Goal: Task Accomplishment & Management: Use online tool/utility

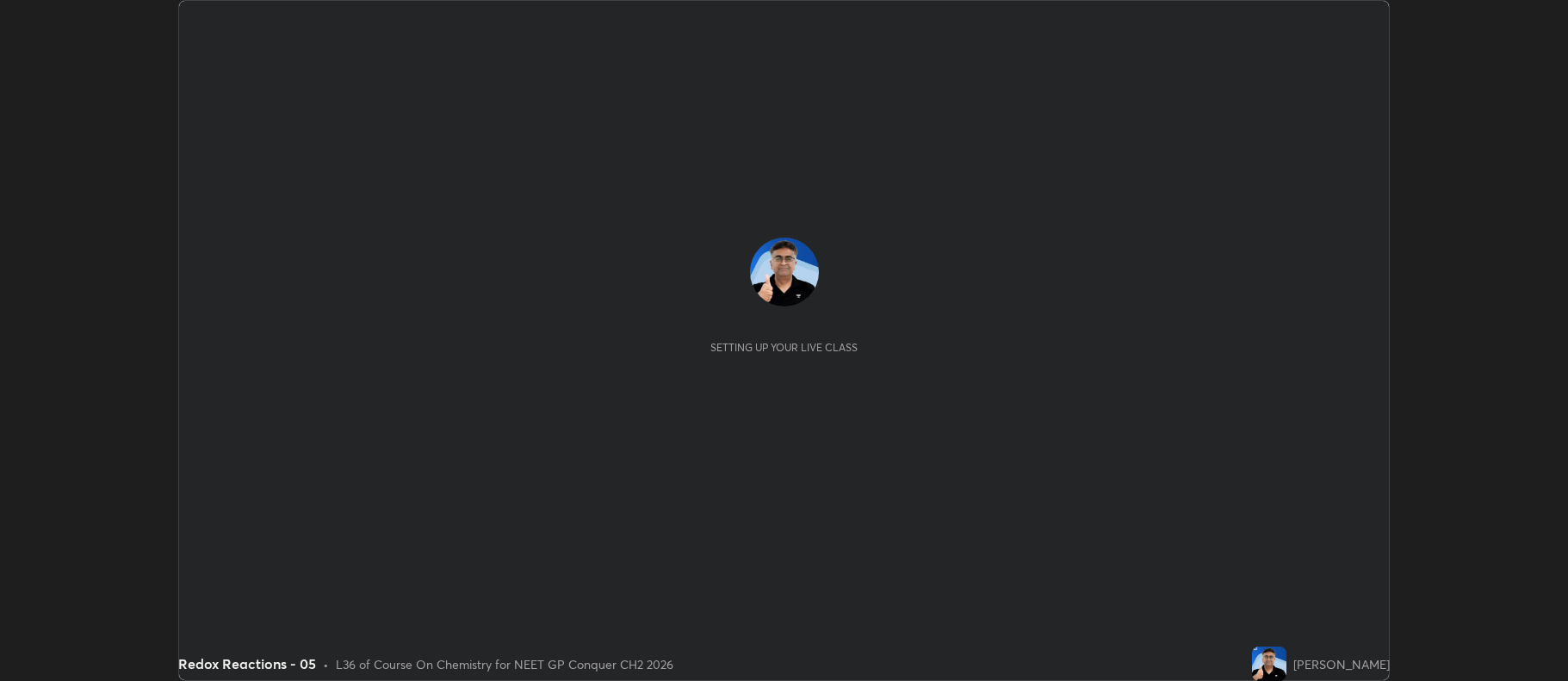
scroll to position [681, 1567]
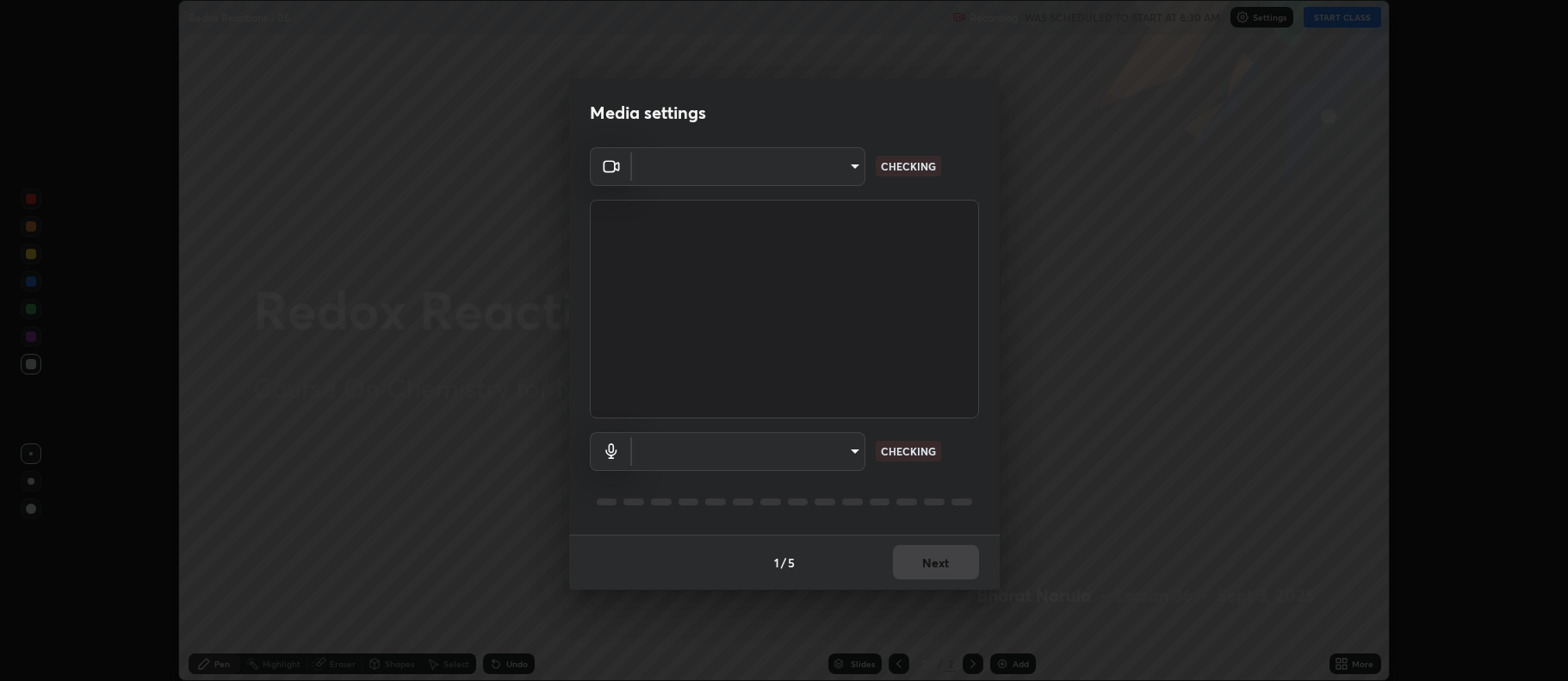
type input "5db75064d966c38022f0861f891c2b2deb8a9bf9a9a5a4ce251b0e0f2e365e36"
type input "default"
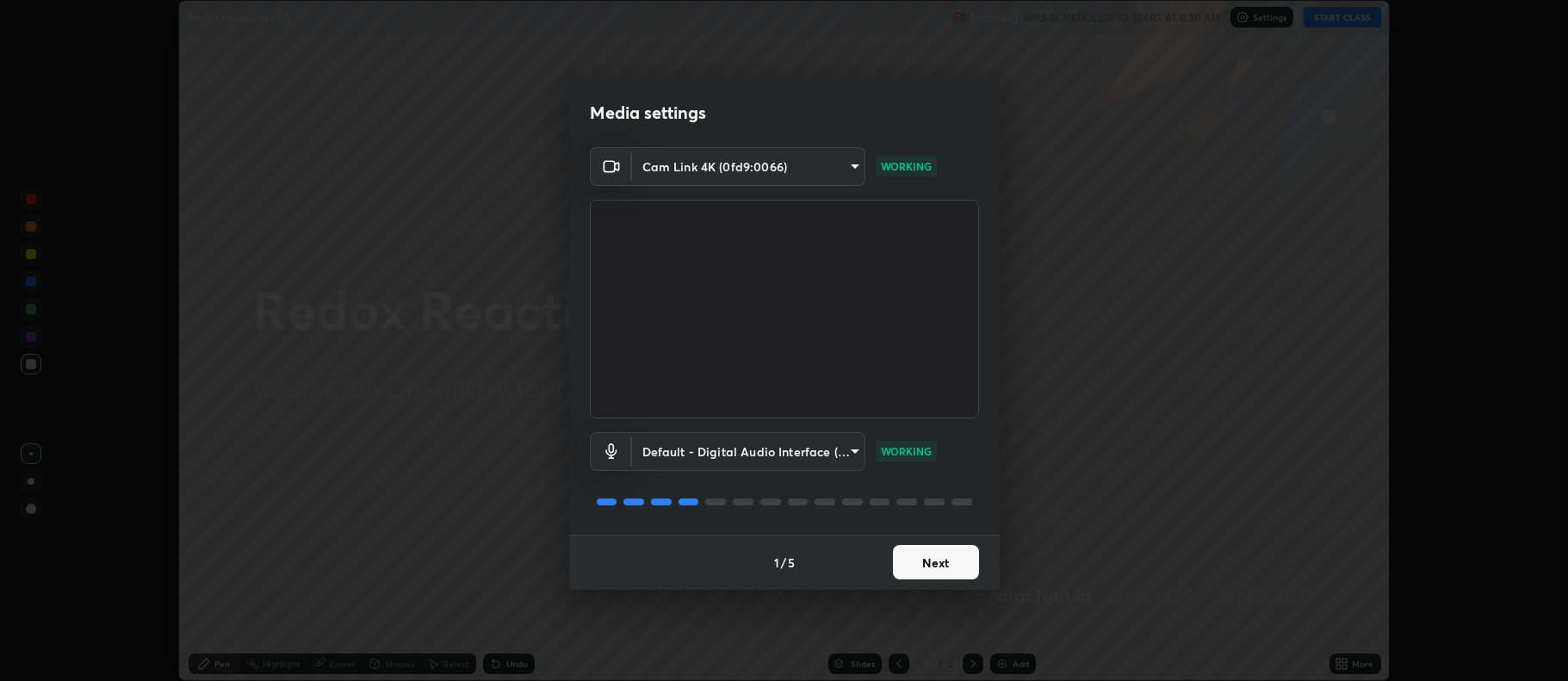
click at [952, 559] on button "Next" at bounding box center [936, 562] width 86 height 34
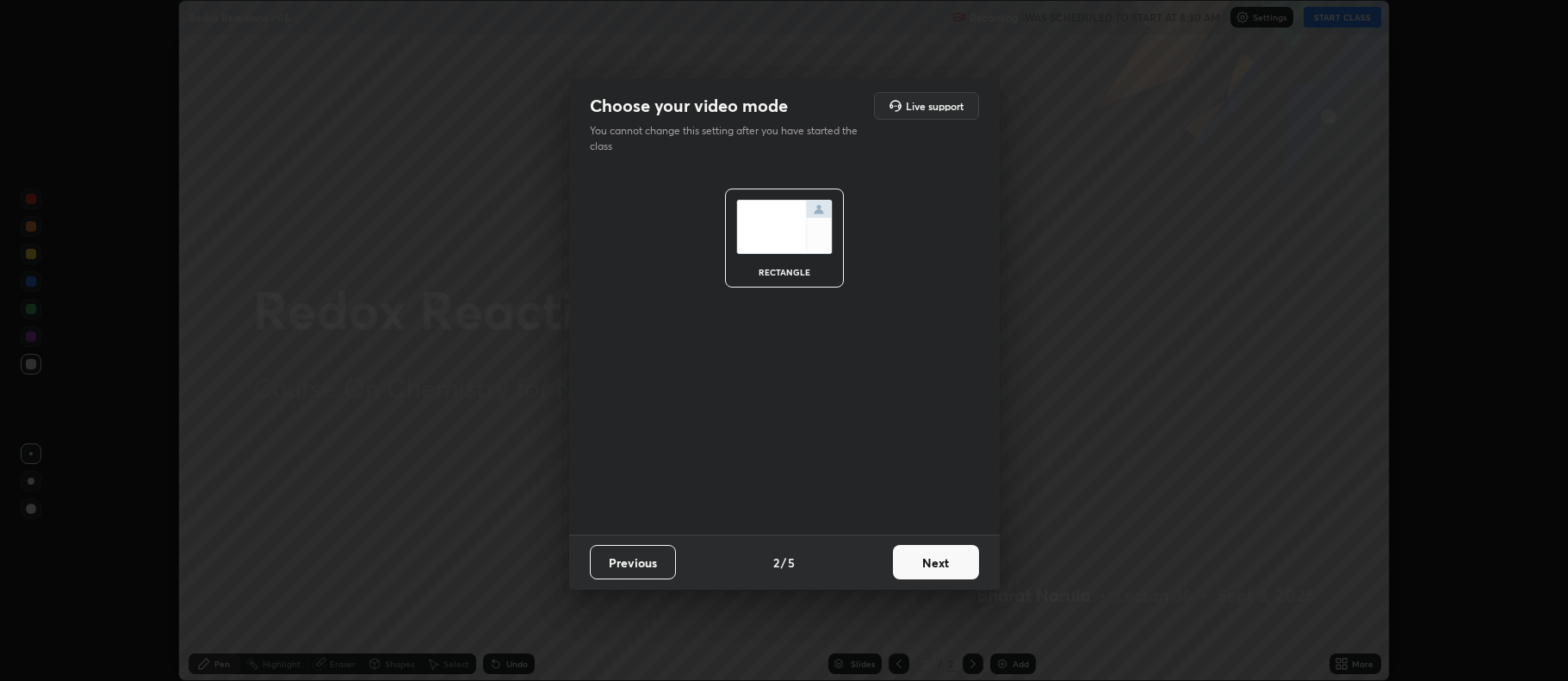
click at [952, 560] on button "Next" at bounding box center [936, 562] width 86 height 34
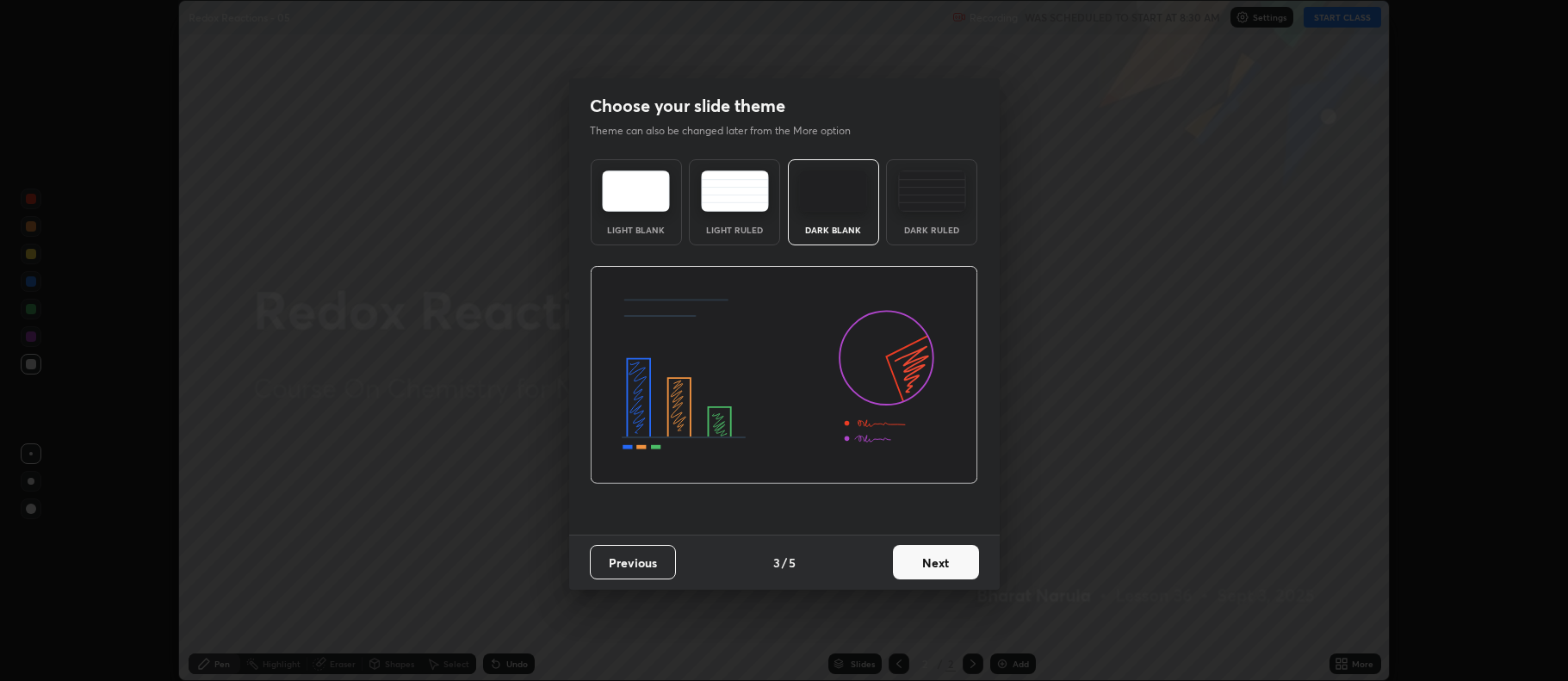
click at [943, 561] on button "Next" at bounding box center [936, 562] width 86 height 34
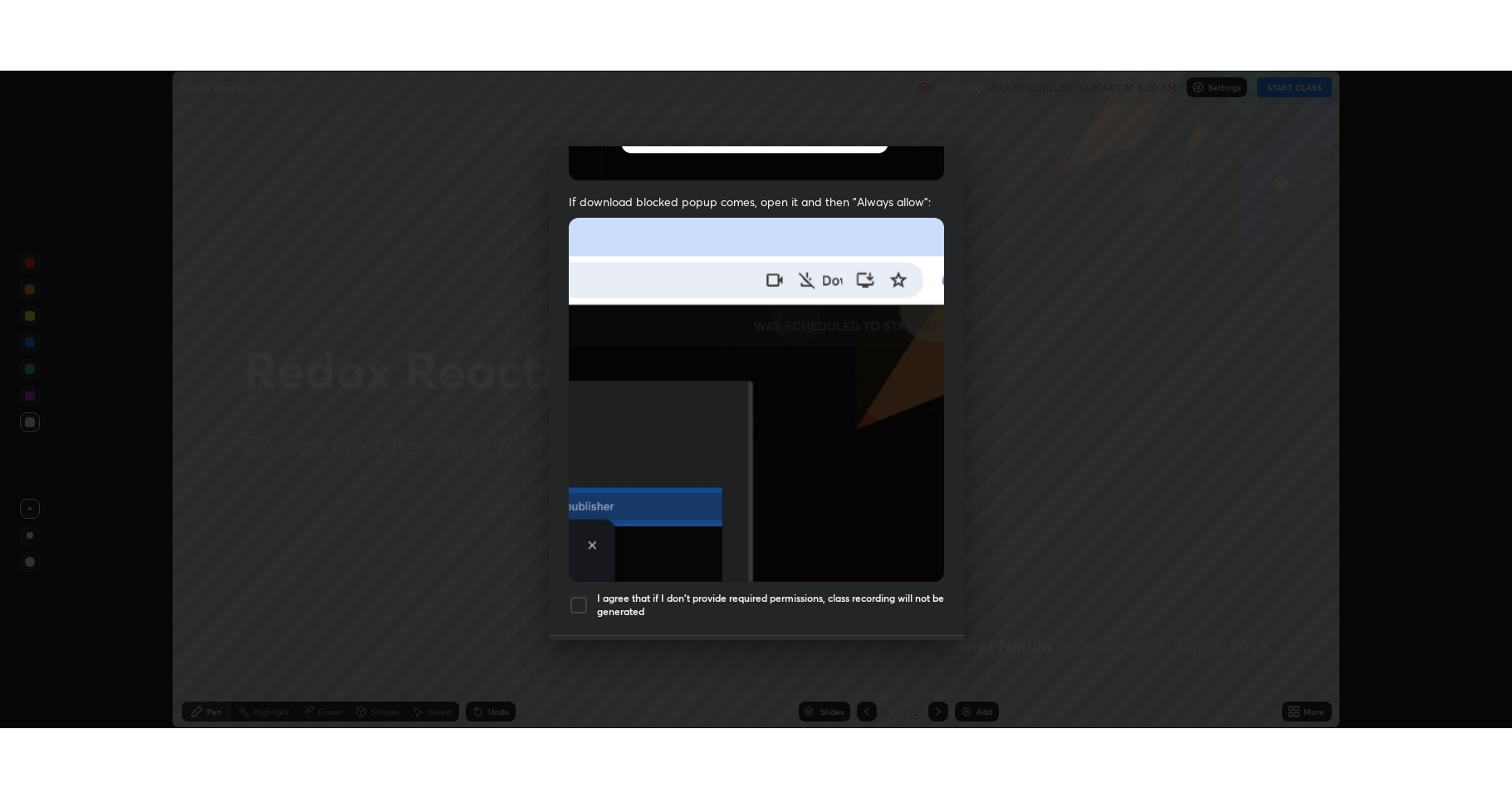
scroll to position [337, 0]
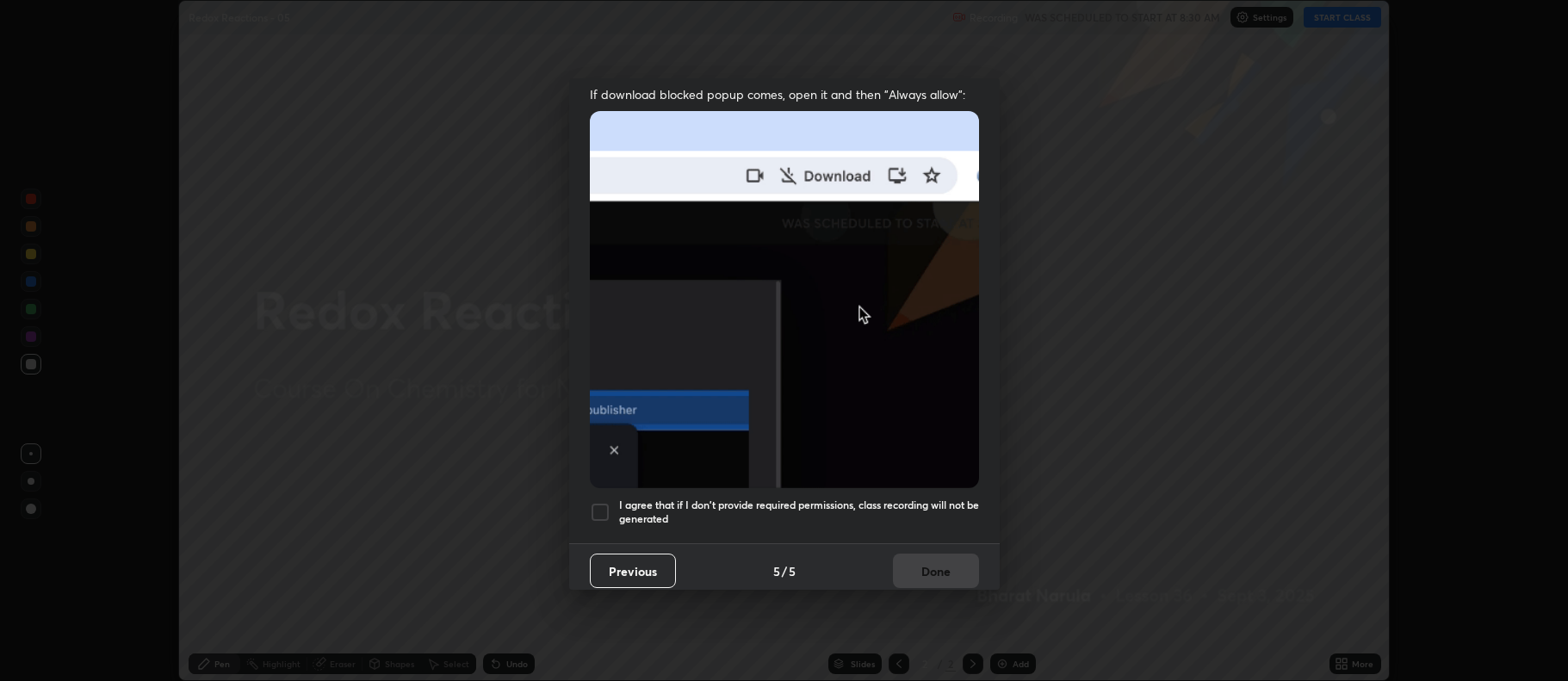
click at [598, 509] on div at bounding box center [600, 512] width 20 height 20
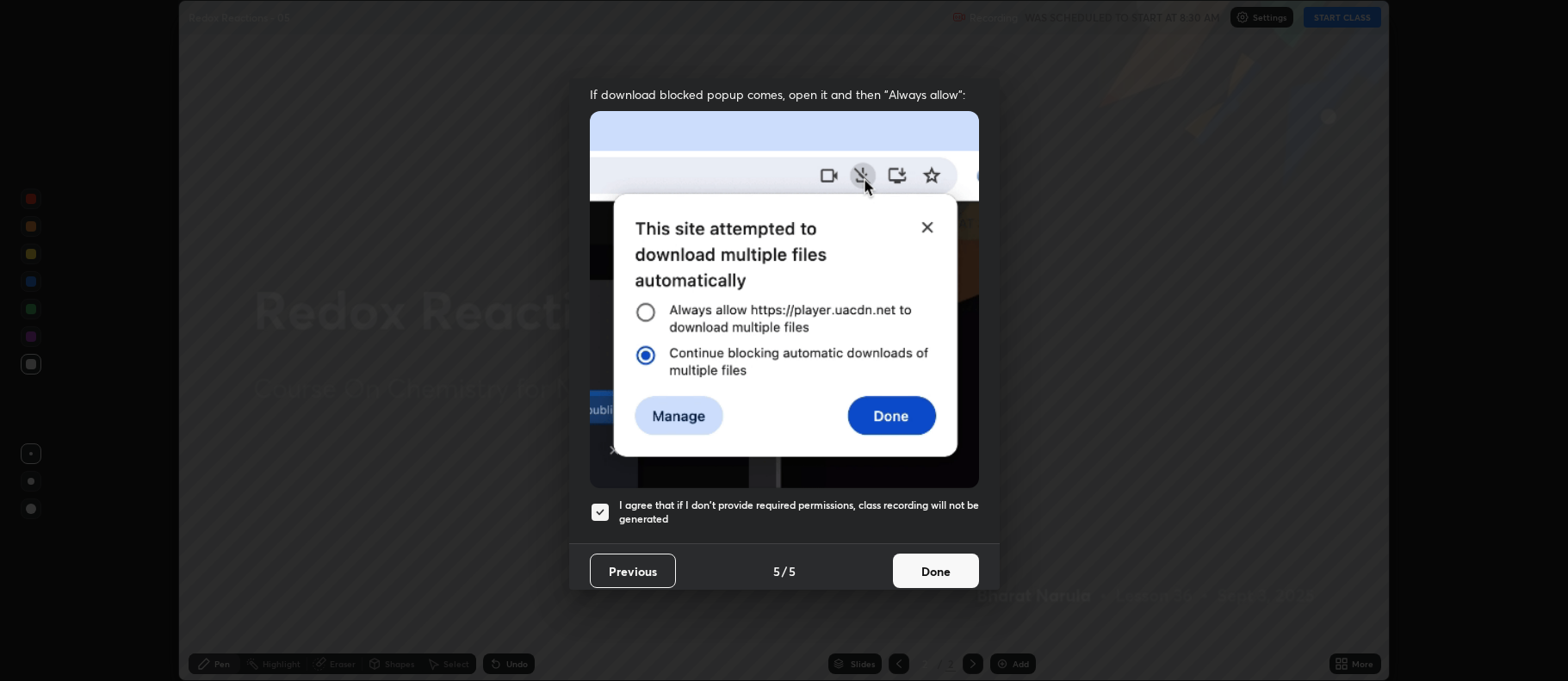
click at [905, 558] on button "Done" at bounding box center [936, 571] width 86 height 34
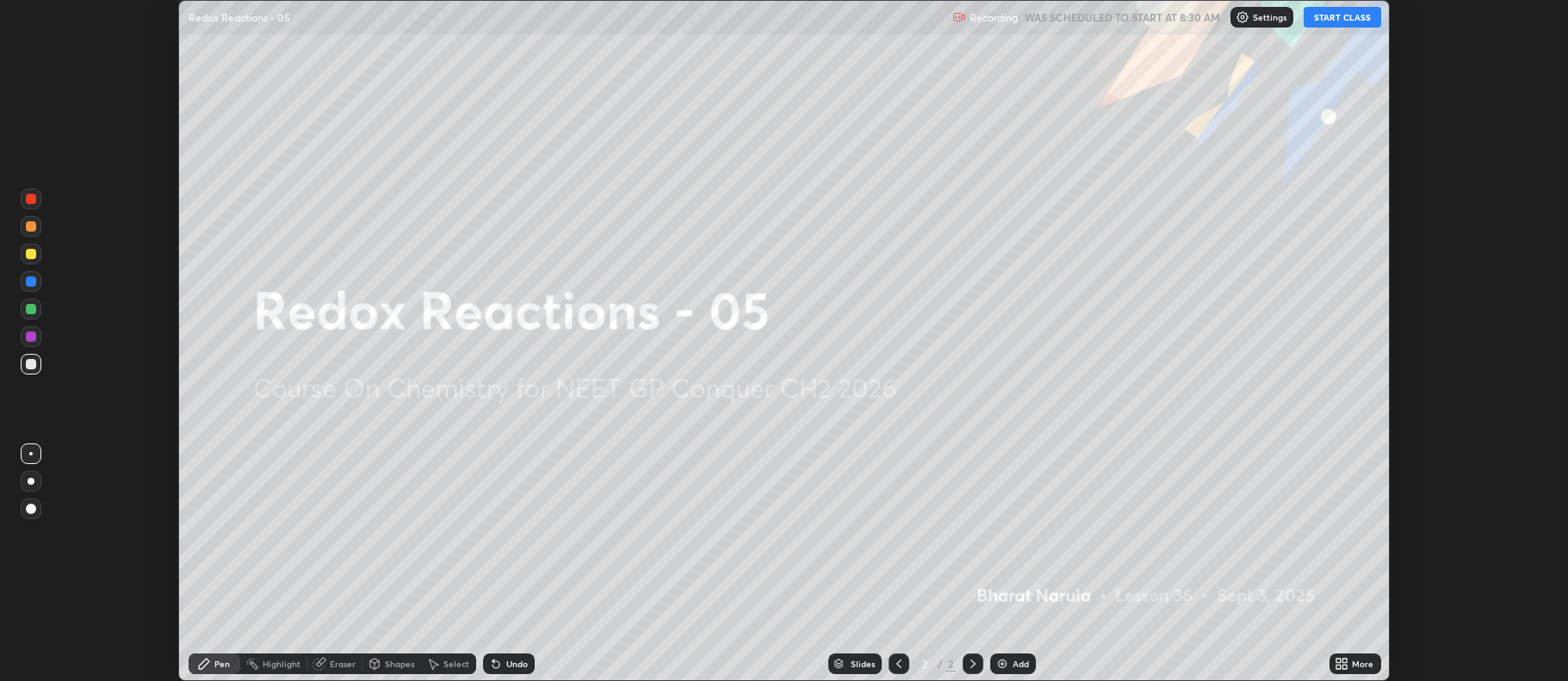
click at [1325, 19] on button "START CLASS" at bounding box center [1342, 17] width 78 height 20
click at [996, 662] on img at bounding box center [1002, 664] width 14 height 14
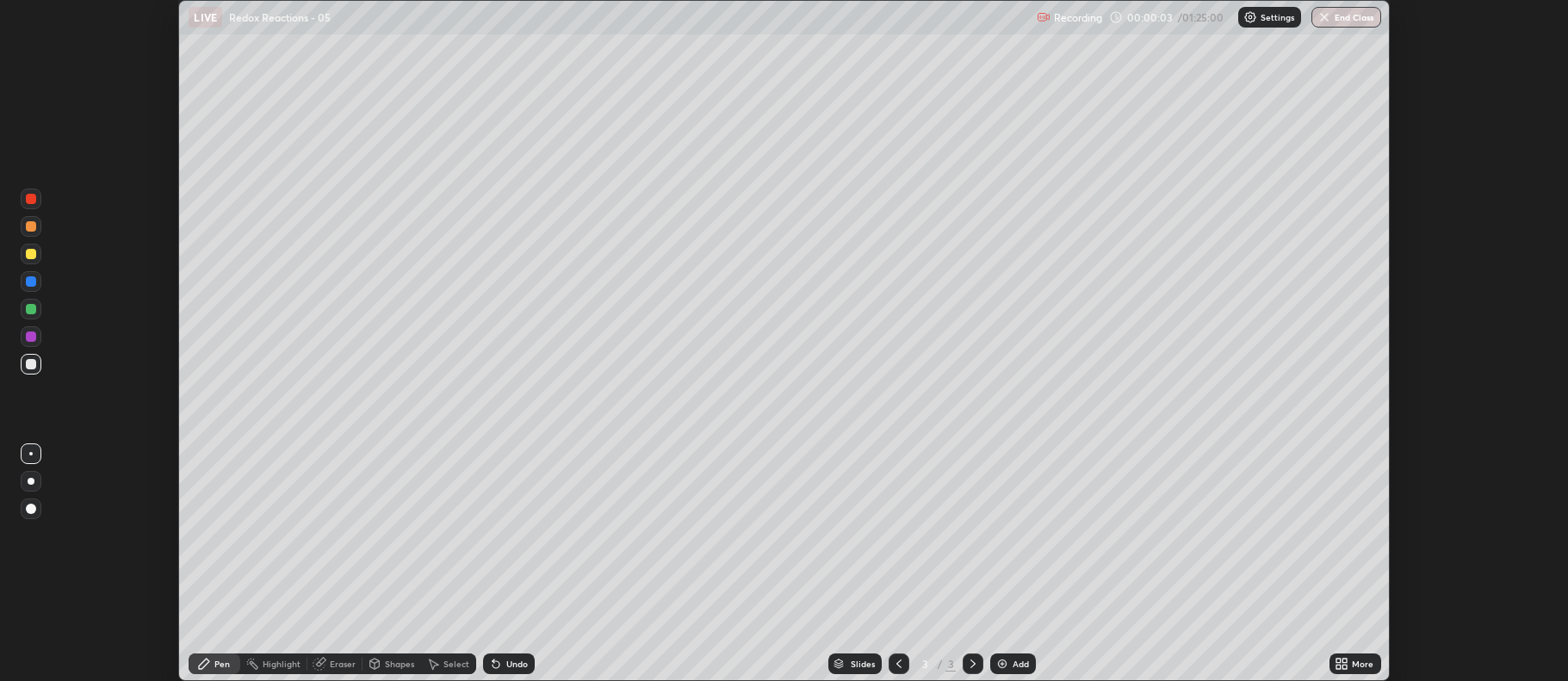
click at [1342, 662] on icon at bounding box center [1342, 664] width 14 height 14
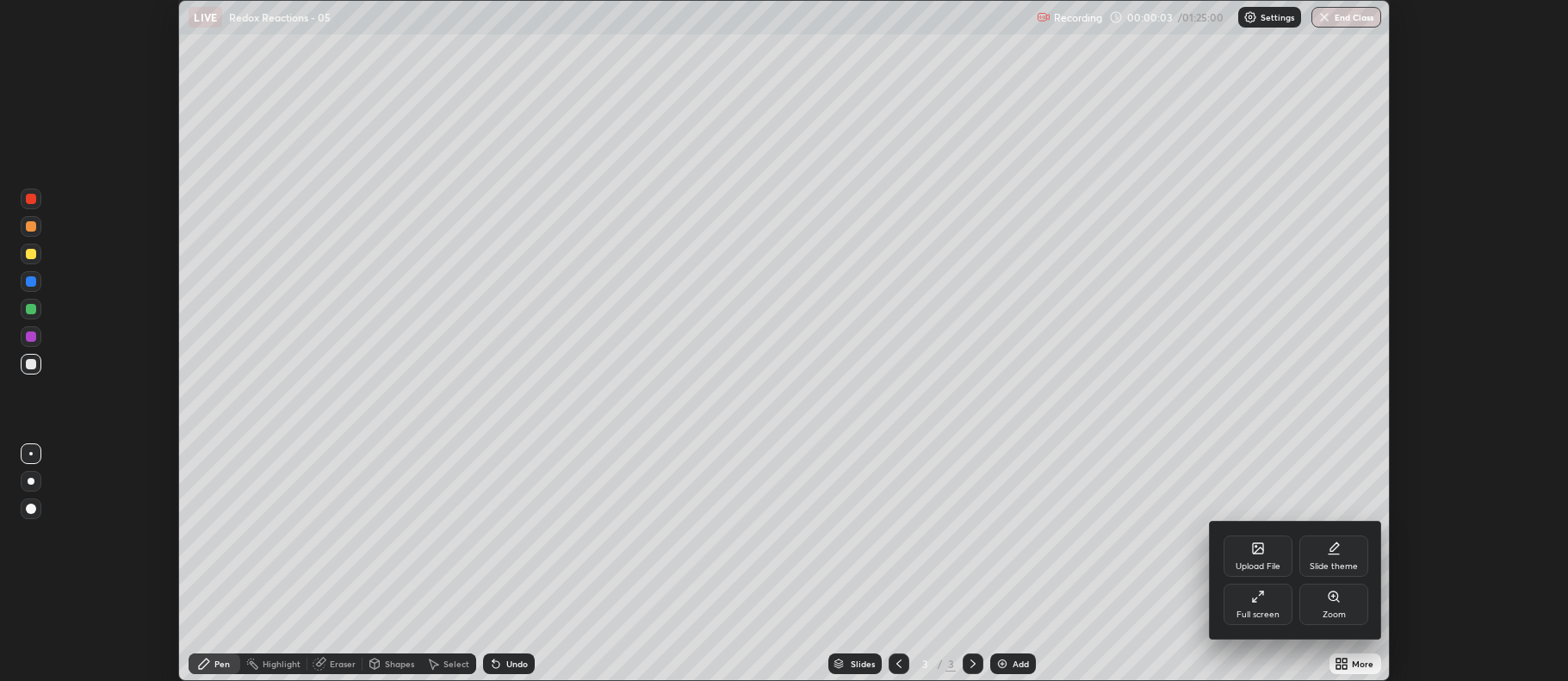
click at [1254, 605] on div "Full screen" at bounding box center [1258, 604] width 69 height 41
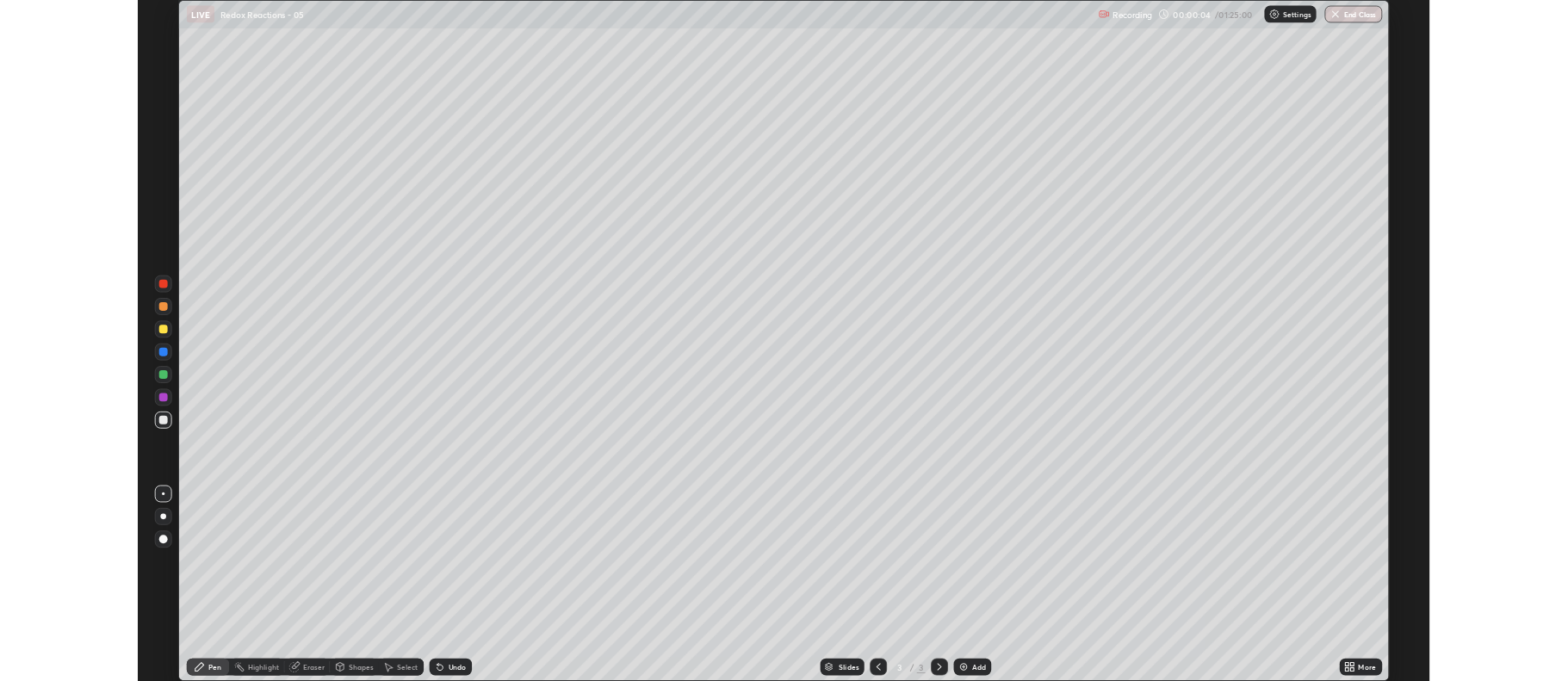
scroll to position [827, 1568]
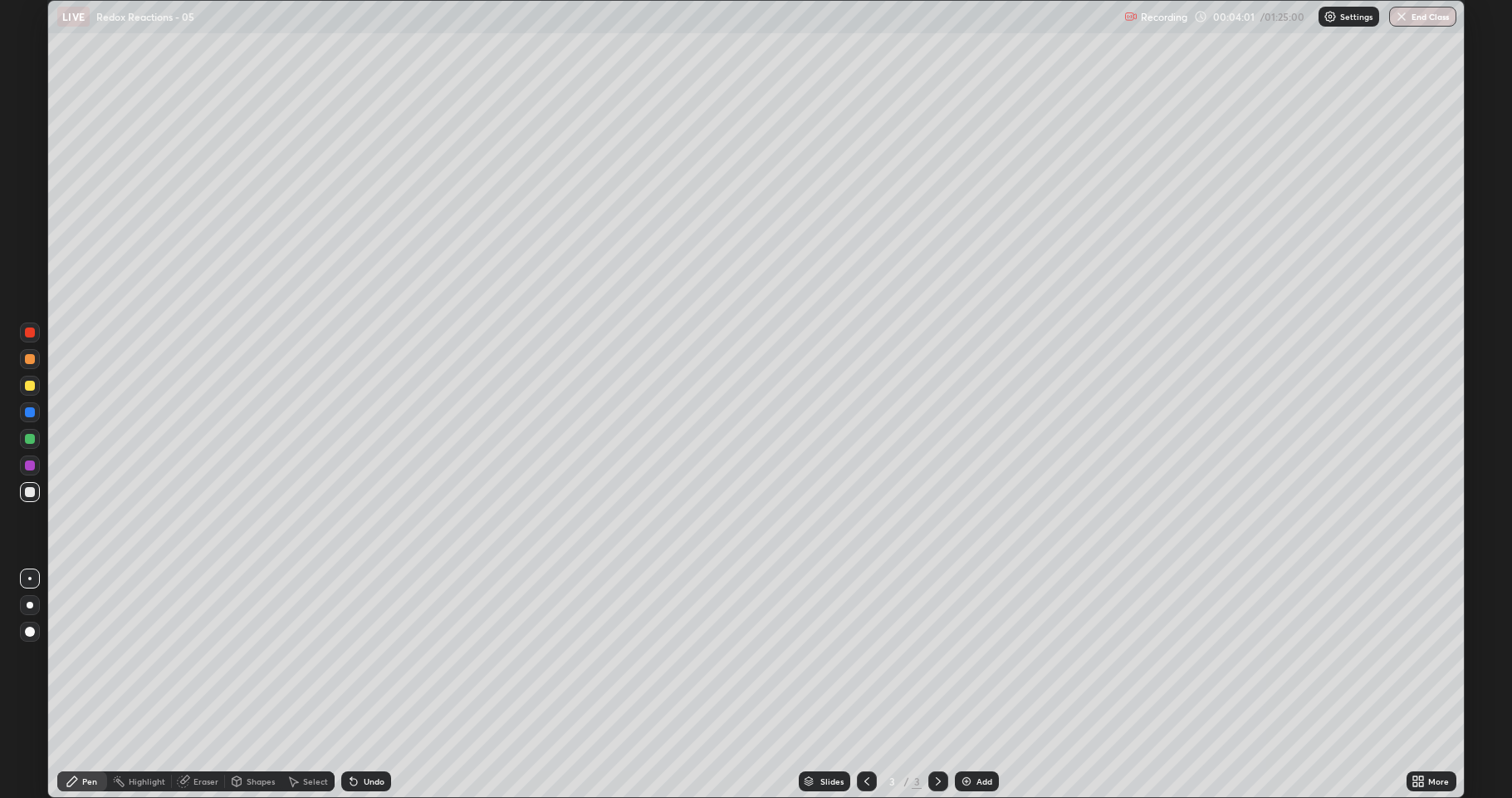
click at [33, 491] on div at bounding box center [30, 492] width 10 height 10
click at [27, 602] on div at bounding box center [30, 605] width 7 height 7
click at [972, 656] on img at bounding box center [967, 781] width 14 height 14
click at [960, 656] on img at bounding box center [967, 781] width 14 height 14
click at [865, 656] on icon at bounding box center [867, 781] width 5 height 8
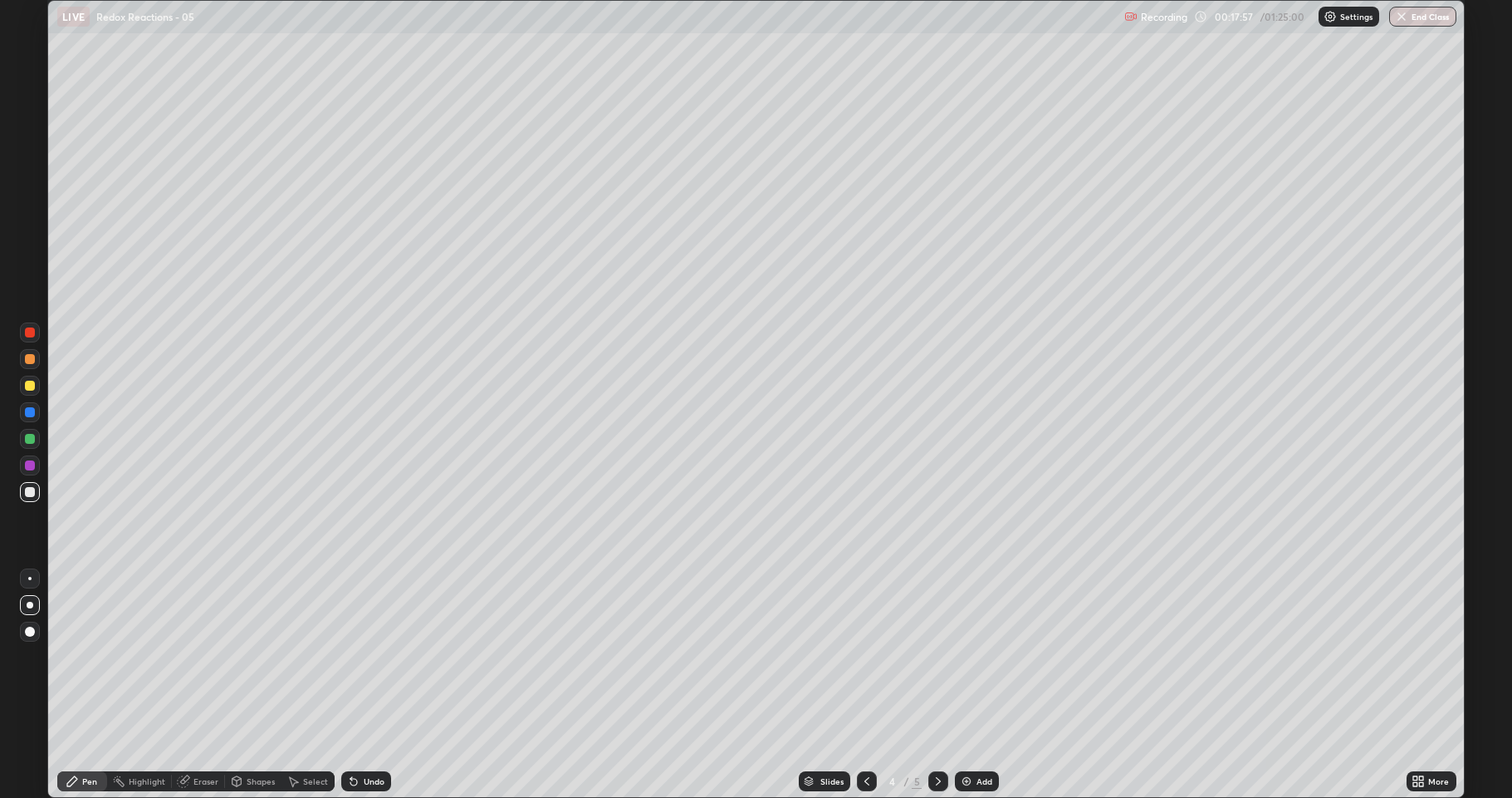
click at [937, 656] on icon at bounding box center [939, 781] width 14 height 14
click at [30, 495] on div at bounding box center [30, 492] width 10 height 10
click at [358, 656] on div "Undo" at bounding box center [366, 780] width 50 height 20
click at [239, 656] on icon at bounding box center [237, 781] width 9 height 10
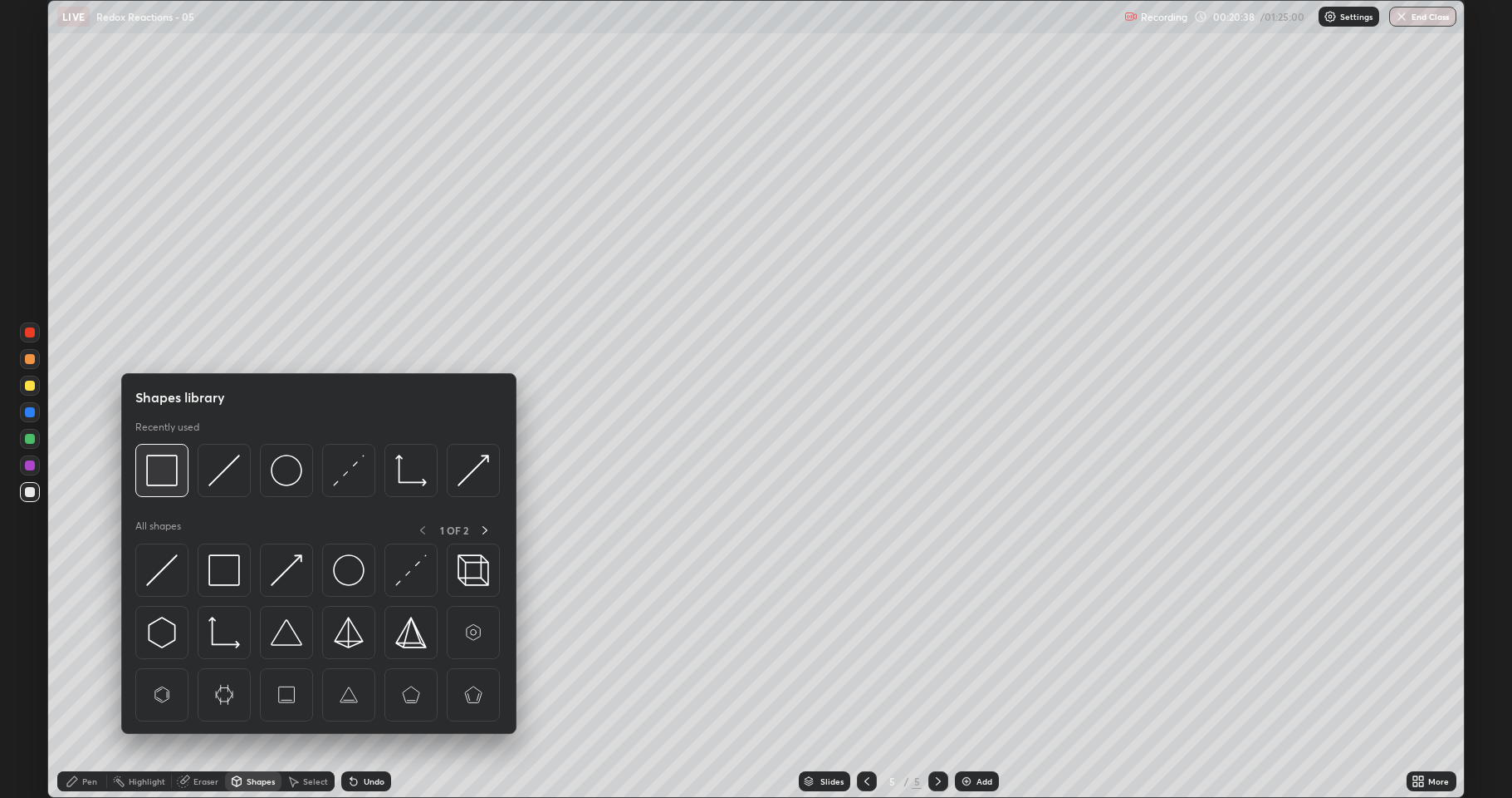
click at [174, 487] on div at bounding box center [161, 470] width 54 height 54
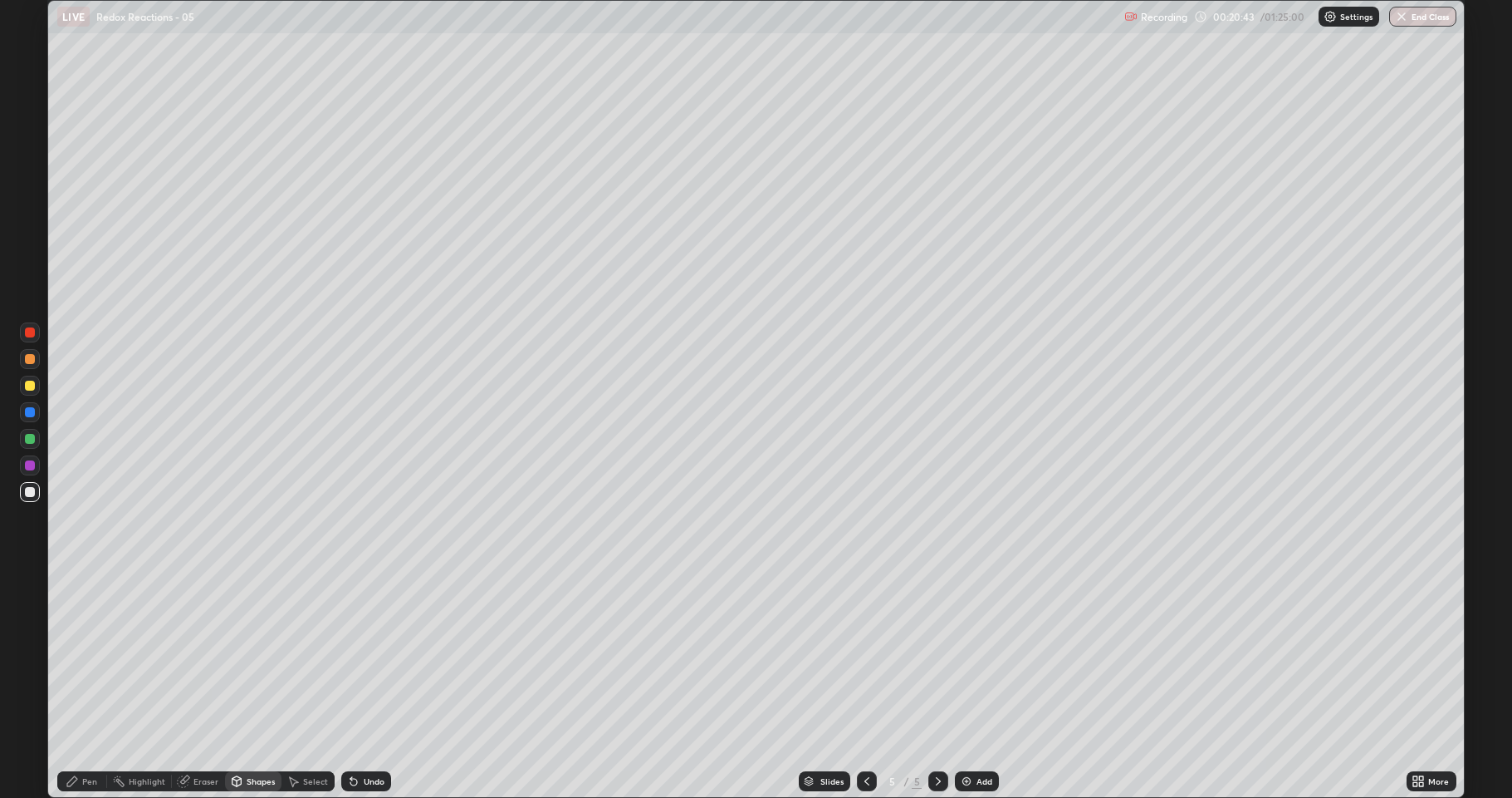
click at [81, 656] on div "Pen" at bounding box center [82, 780] width 50 height 20
click at [967, 656] on img at bounding box center [967, 781] width 14 height 14
click at [246, 656] on div "Shapes" at bounding box center [260, 781] width 28 height 8
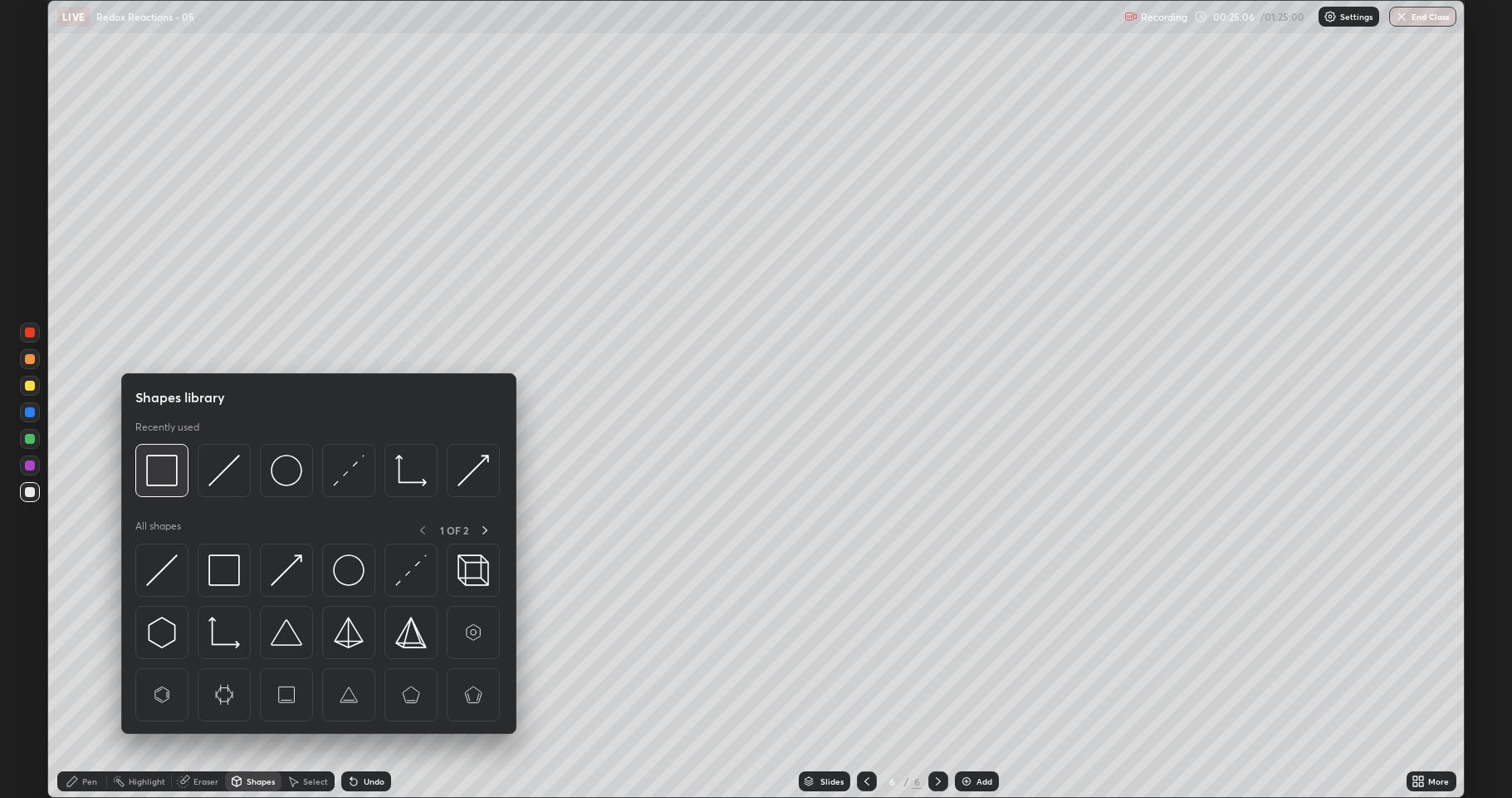
click at [172, 483] on img at bounding box center [161, 470] width 31 height 31
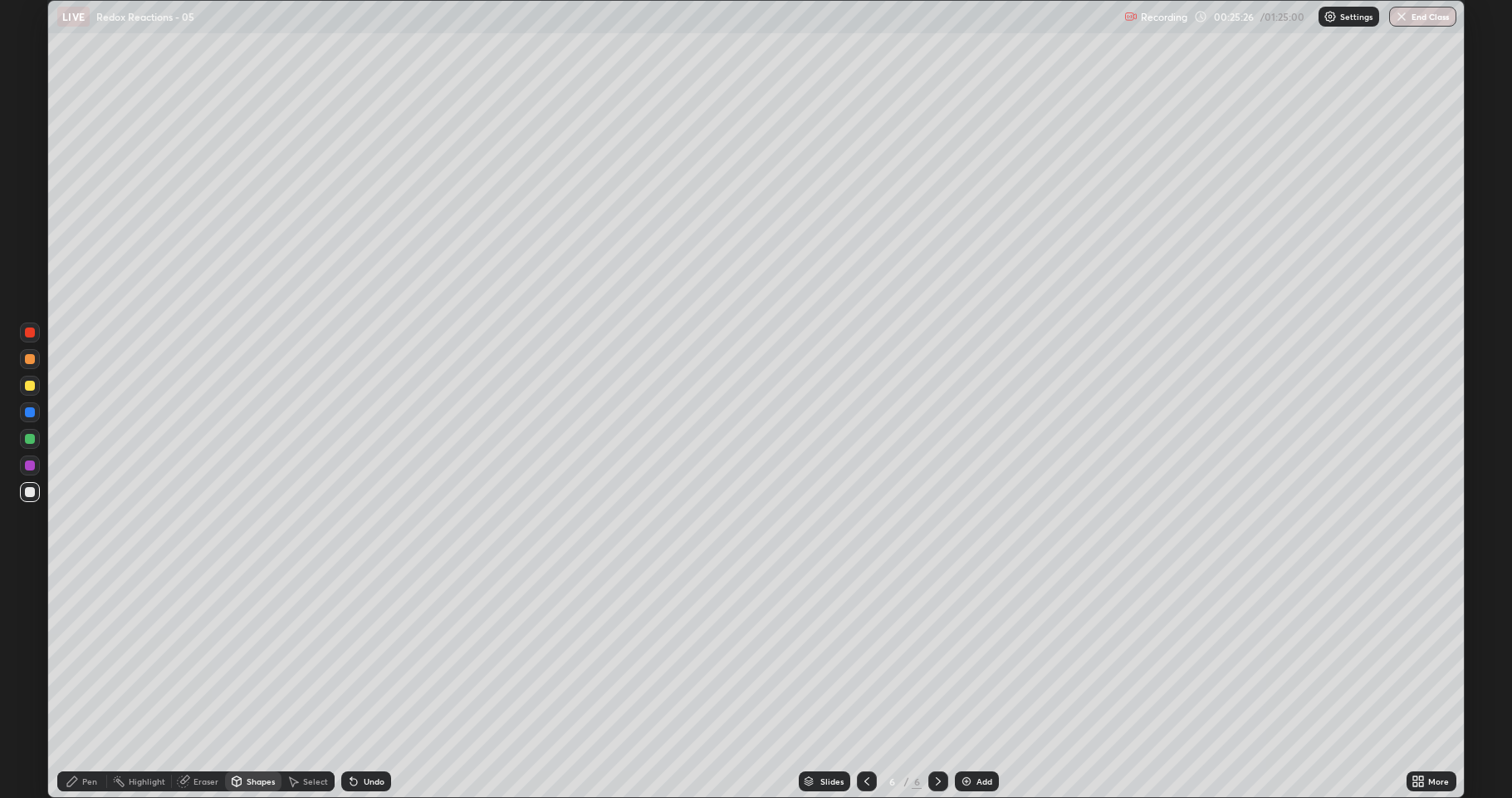
click at [358, 656] on div "Undo" at bounding box center [366, 780] width 50 height 20
click at [88, 656] on div "Pen" at bounding box center [90, 781] width 15 height 8
click at [970, 656] on img at bounding box center [967, 781] width 14 height 14
click at [31, 393] on div at bounding box center [29, 385] width 20 height 20
click at [27, 492] on div at bounding box center [30, 492] width 10 height 10
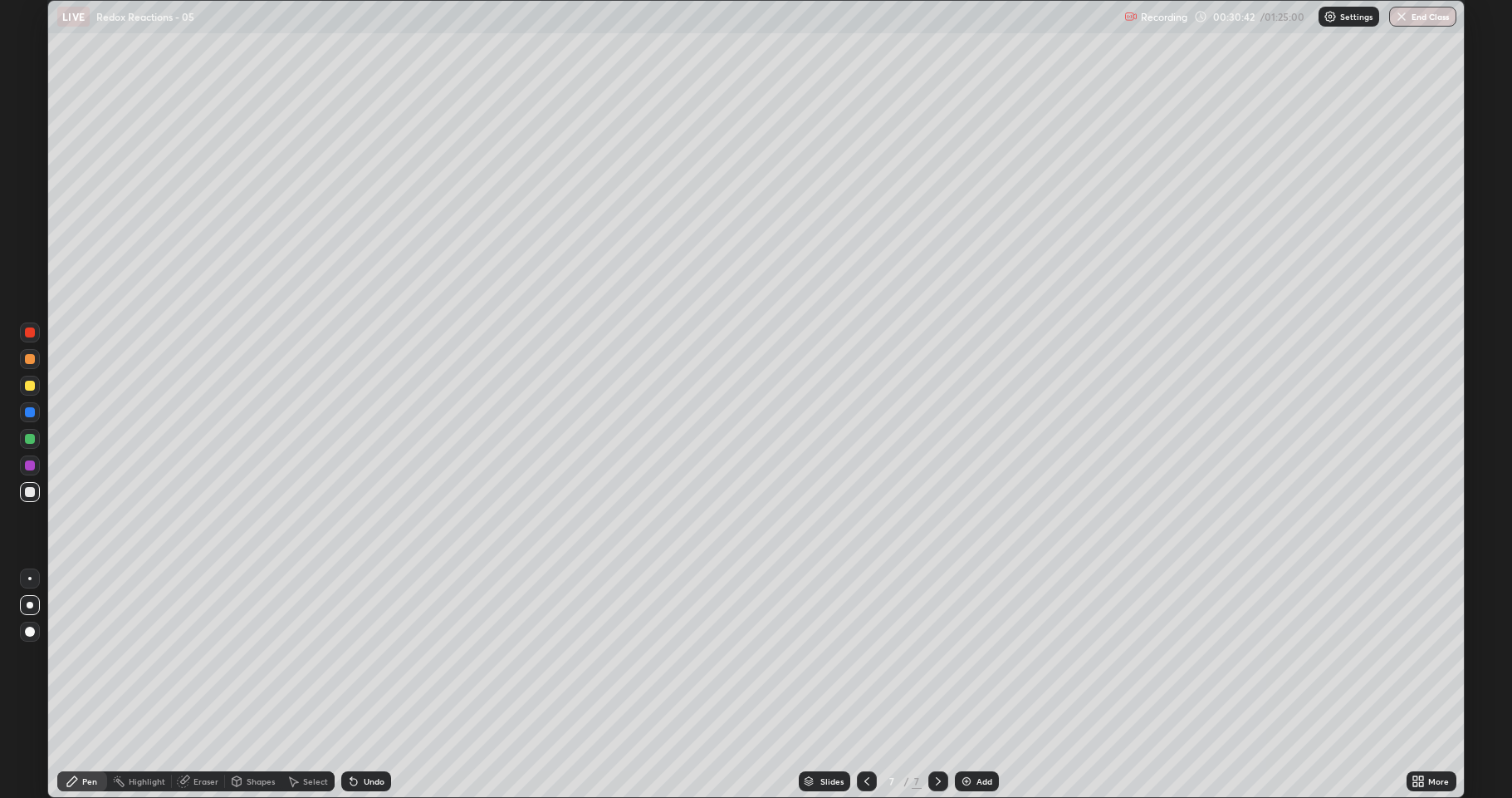
click at [966, 656] on img at bounding box center [967, 781] width 14 height 14
click at [967, 656] on img at bounding box center [967, 781] width 14 height 14
click at [368, 656] on div "Undo" at bounding box center [374, 781] width 20 height 8
click at [364, 656] on div "Undo" at bounding box center [374, 781] width 20 height 8
click at [366, 656] on div "Undo" at bounding box center [374, 781] width 20 height 8
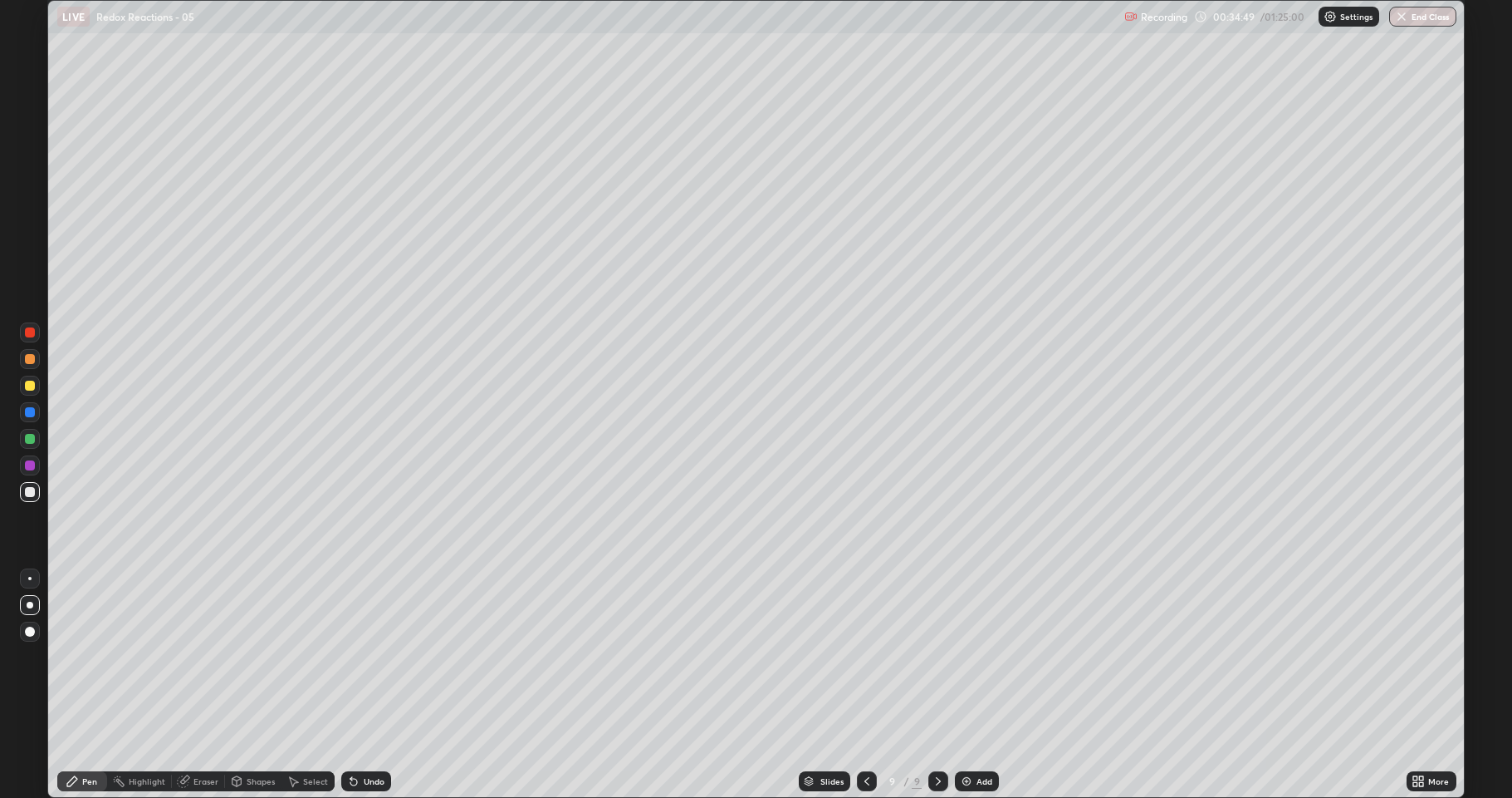
click at [365, 656] on div "Undo" at bounding box center [374, 781] width 20 height 8
click at [28, 386] on div at bounding box center [30, 386] width 10 height 10
click at [969, 656] on img at bounding box center [967, 781] width 14 height 14
click at [204, 656] on div "Eraser" at bounding box center [206, 781] width 25 height 8
click at [297, 656] on icon at bounding box center [293, 781] width 14 height 14
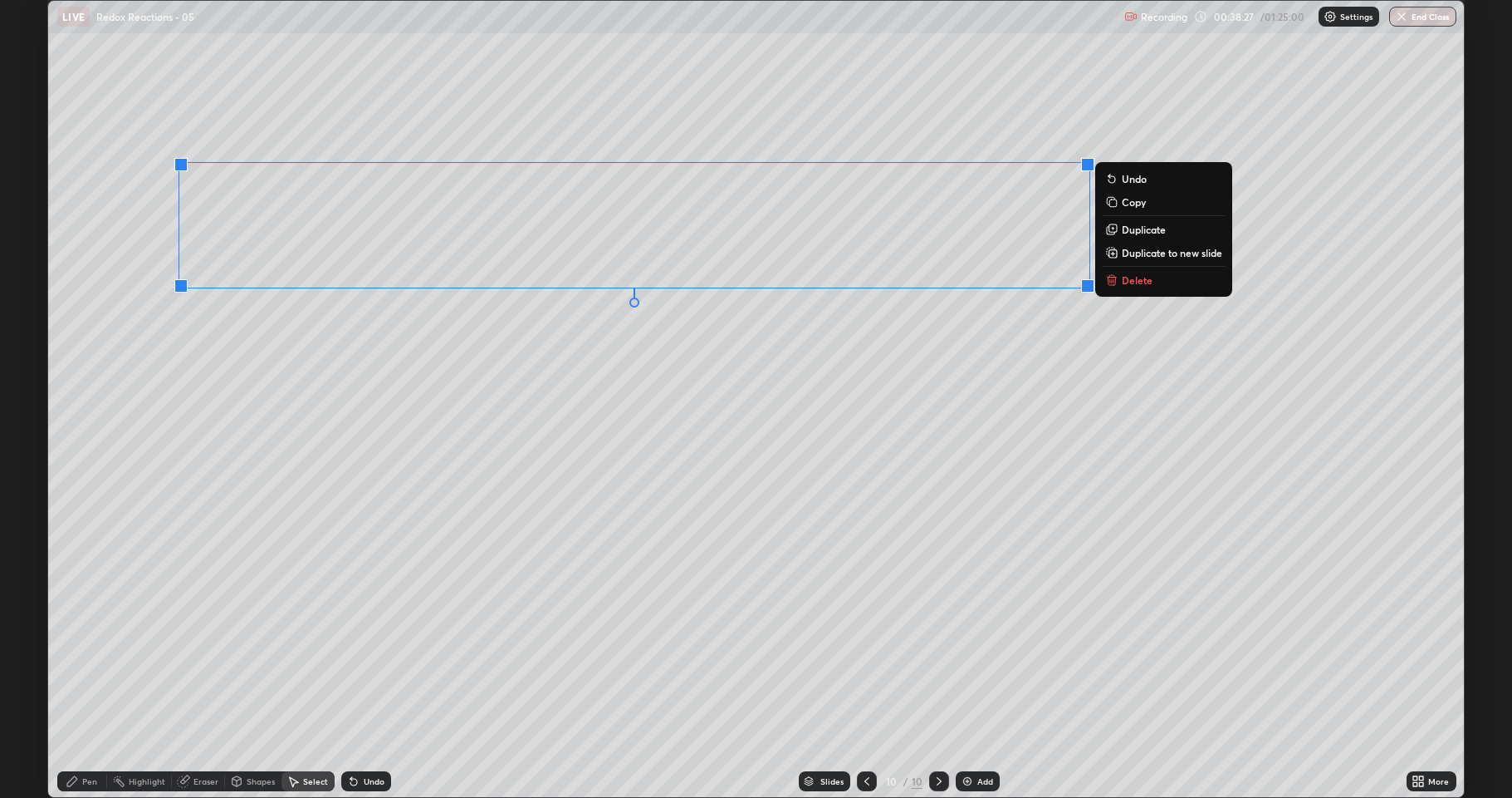
click at [1136, 281] on p "Delete" at bounding box center [1137, 280] width 31 height 14
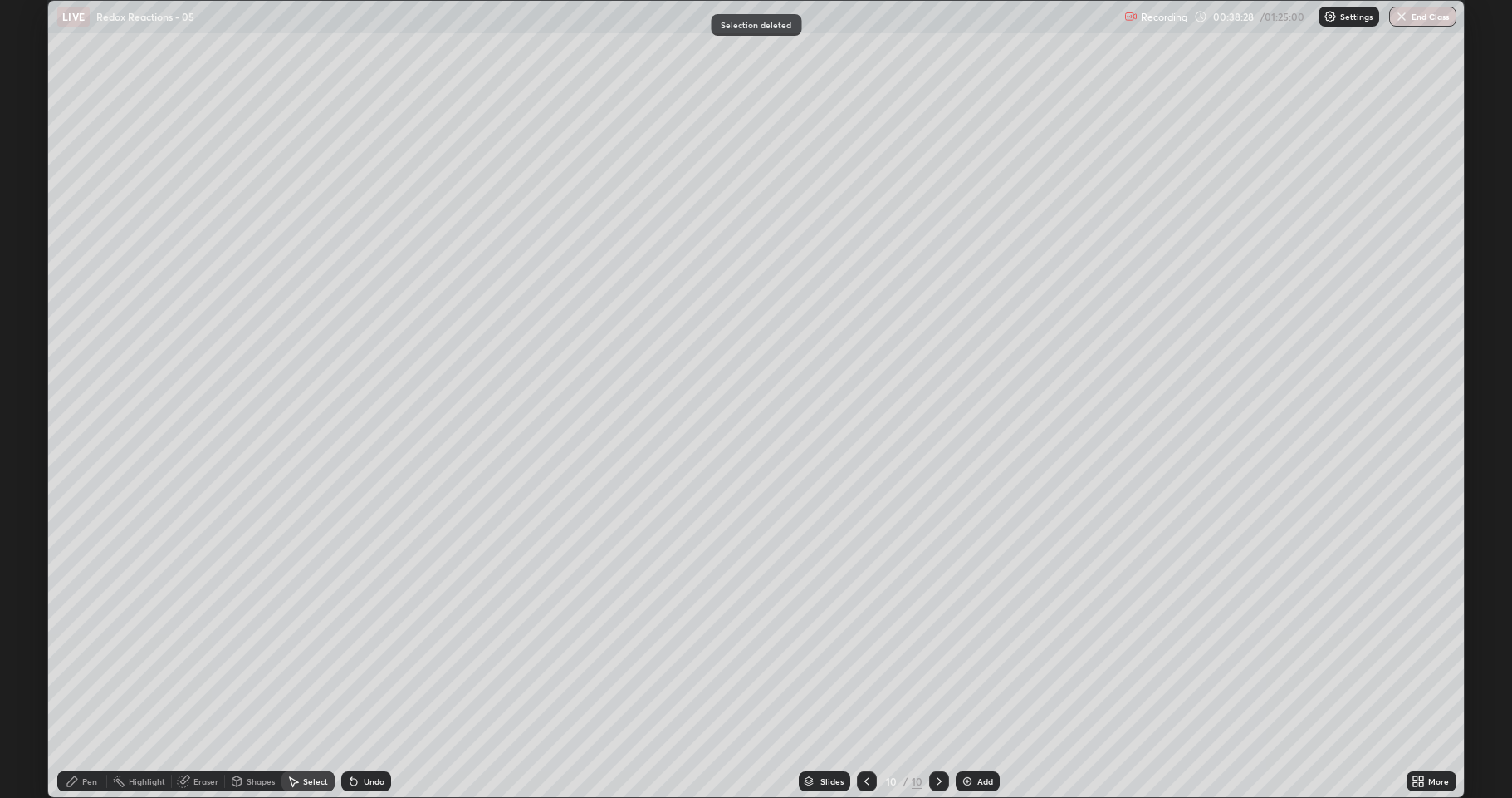
click at [86, 656] on div "Pen" at bounding box center [90, 781] width 15 height 8
click at [866, 656] on icon at bounding box center [867, 781] width 14 height 14
click at [150, 656] on div "Highlight" at bounding box center [147, 781] width 37 height 8
click at [193, 656] on div "Eraser" at bounding box center [198, 780] width 54 height 20
click at [76, 656] on icon at bounding box center [72, 781] width 10 height 10
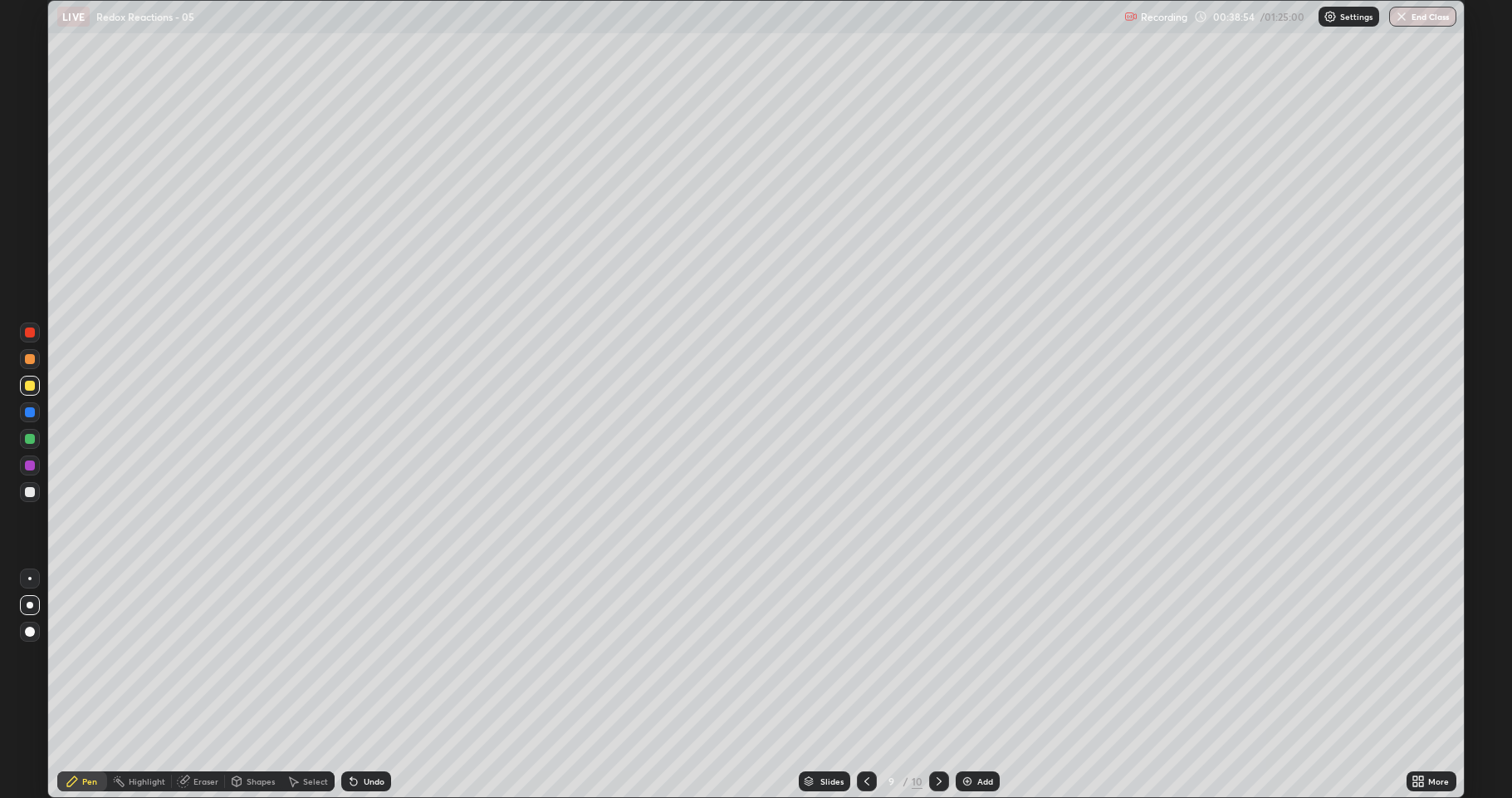
click at [930, 656] on div at bounding box center [939, 780] width 20 height 20
click at [197, 656] on div "Eraser" at bounding box center [206, 781] width 25 height 8
click at [85, 656] on div "Pen" at bounding box center [90, 781] width 15 height 8
click at [372, 656] on div "Undo" at bounding box center [374, 781] width 20 height 8
click at [873, 656] on div at bounding box center [866, 780] width 20 height 20
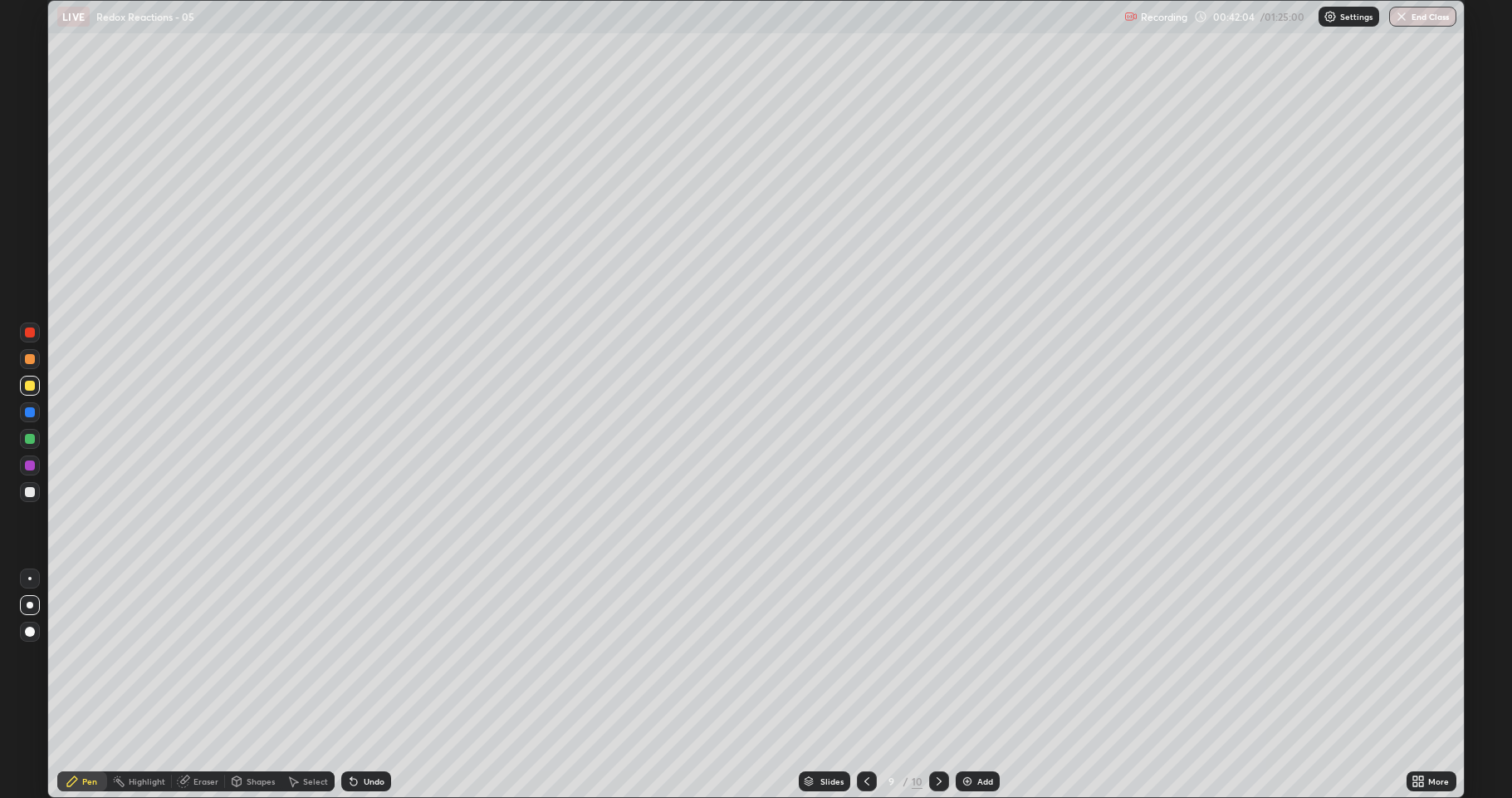
click at [866, 656] on icon at bounding box center [867, 781] width 14 height 14
click at [934, 656] on icon at bounding box center [939, 781] width 14 height 14
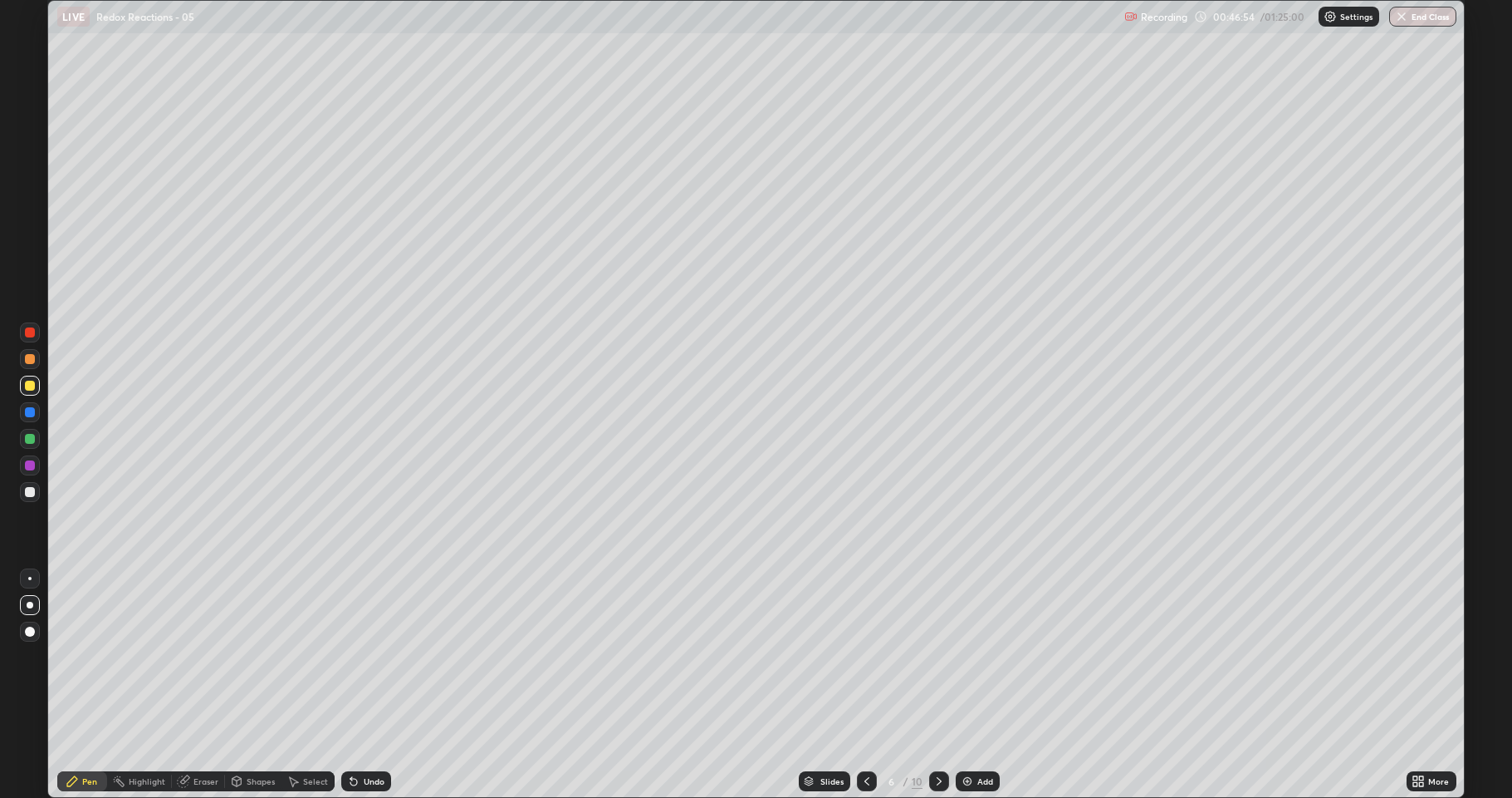
click at [937, 656] on icon at bounding box center [939, 781] width 14 height 14
click at [945, 656] on div at bounding box center [939, 780] width 20 height 20
click at [946, 656] on div at bounding box center [939, 780] width 20 height 20
click at [30, 485] on div at bounding box center [29, 491] width 20 height 20
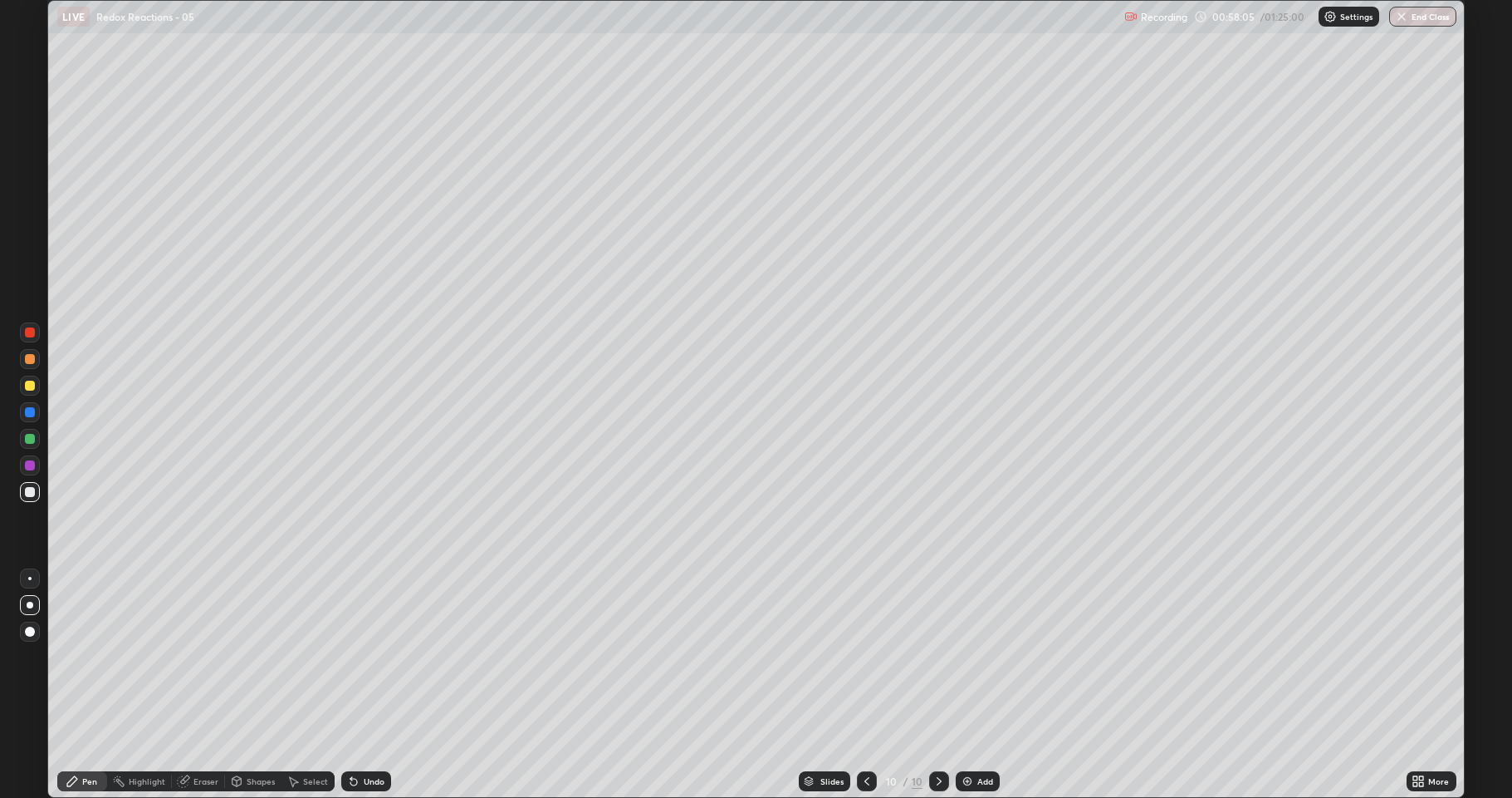
click at [968, 656] on img at bounding box center [968, 781] width 14 height 14
click at [27, 495] on div at bounding box center [30, 492] width 10 height 10
click at [27, 439] on div at bounding box center [30, 439] width 10 height 10
click at [31, 493] on div at bounding box center [30, 492] width 10 height 10
click at [33, 433] on div at bounding box center [29, 438] width 20 height 20
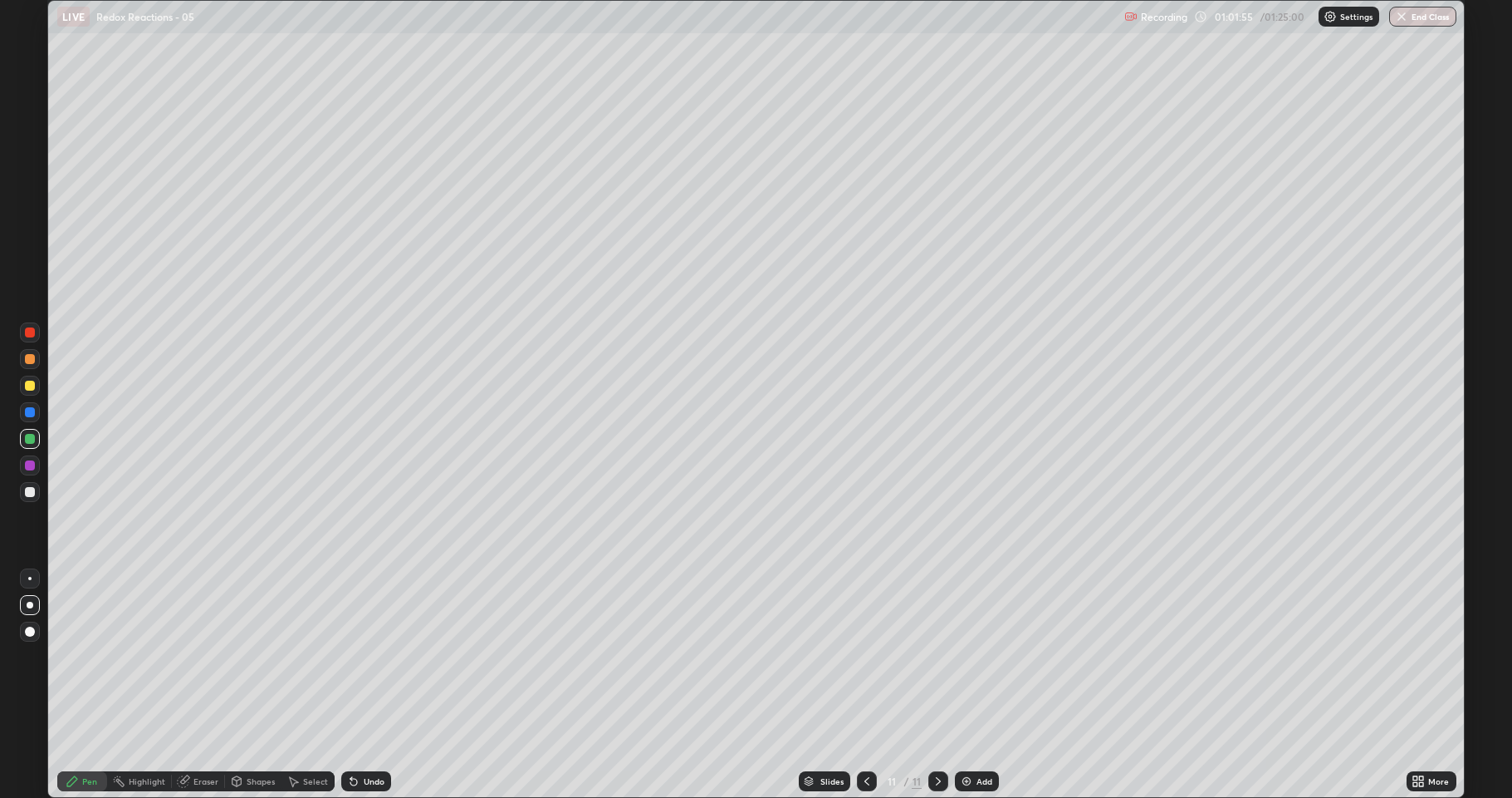
click at [31, 490] on div at bounding box center [30, 492] width 10 height 10
click at [964, 656] on img at bounding box center [967, 781] width 14 height 14
click at [365, 656] on div "Undo" at bounding box center [374, 781] width 20 height 8
click at [370, 656] on div "Undo" at bounding box center [374, 781] width 20 height 8
click at [32, 438] on div at bounding box center [30, 439] width 10 height 10
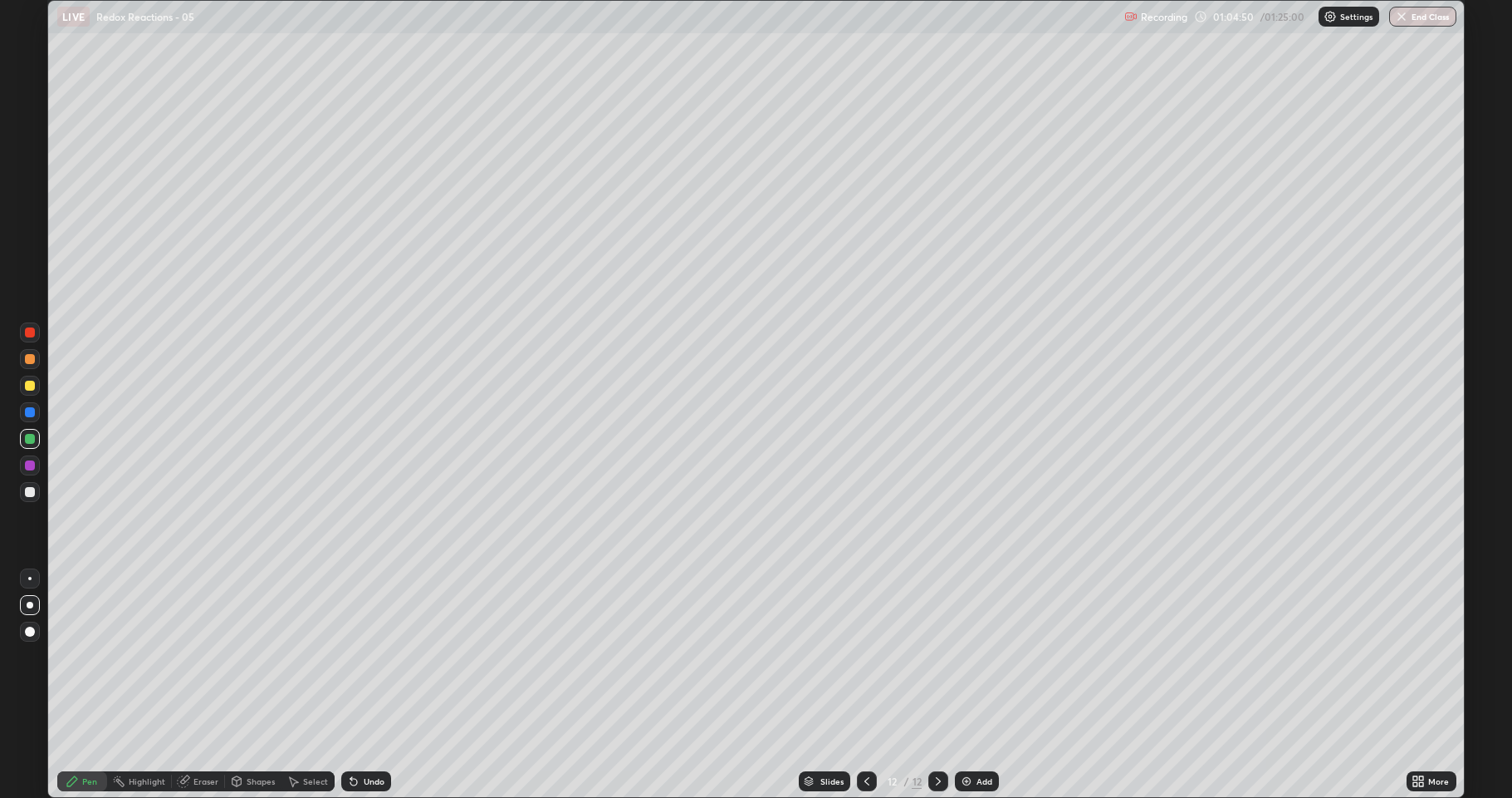
click at [866, 656] on icon at bounding box center [867, 781] width 14 height 14
click at [190, 656] on div "Eraser" at bounding box center [198, 780] width 54 height 20
click at [262, 656] on div "Shapes" at bounding box center [260, 781] width 28 height 8
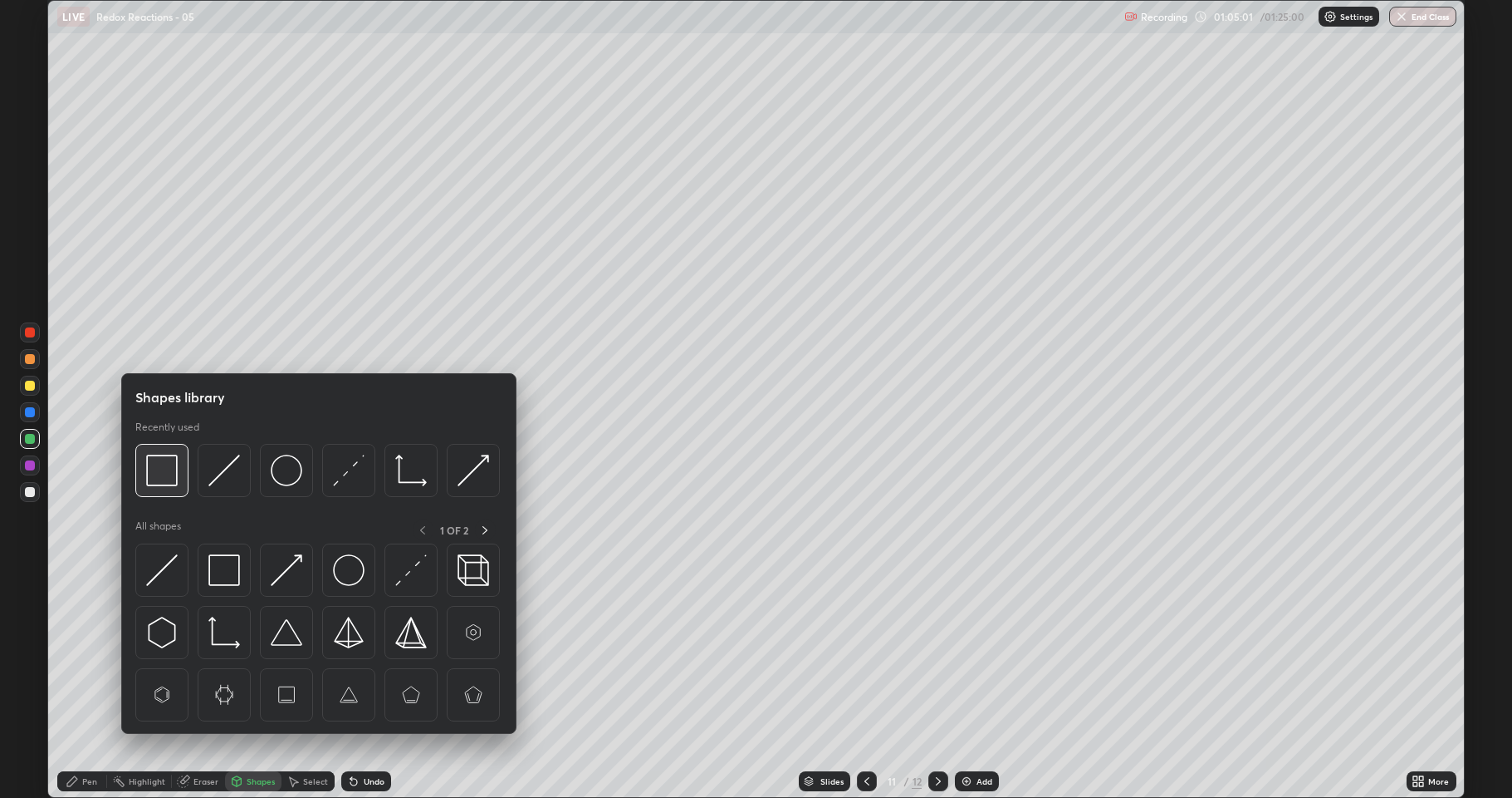
click at [167, 478] on img at bounding box center [161, 470] width 31 height 31
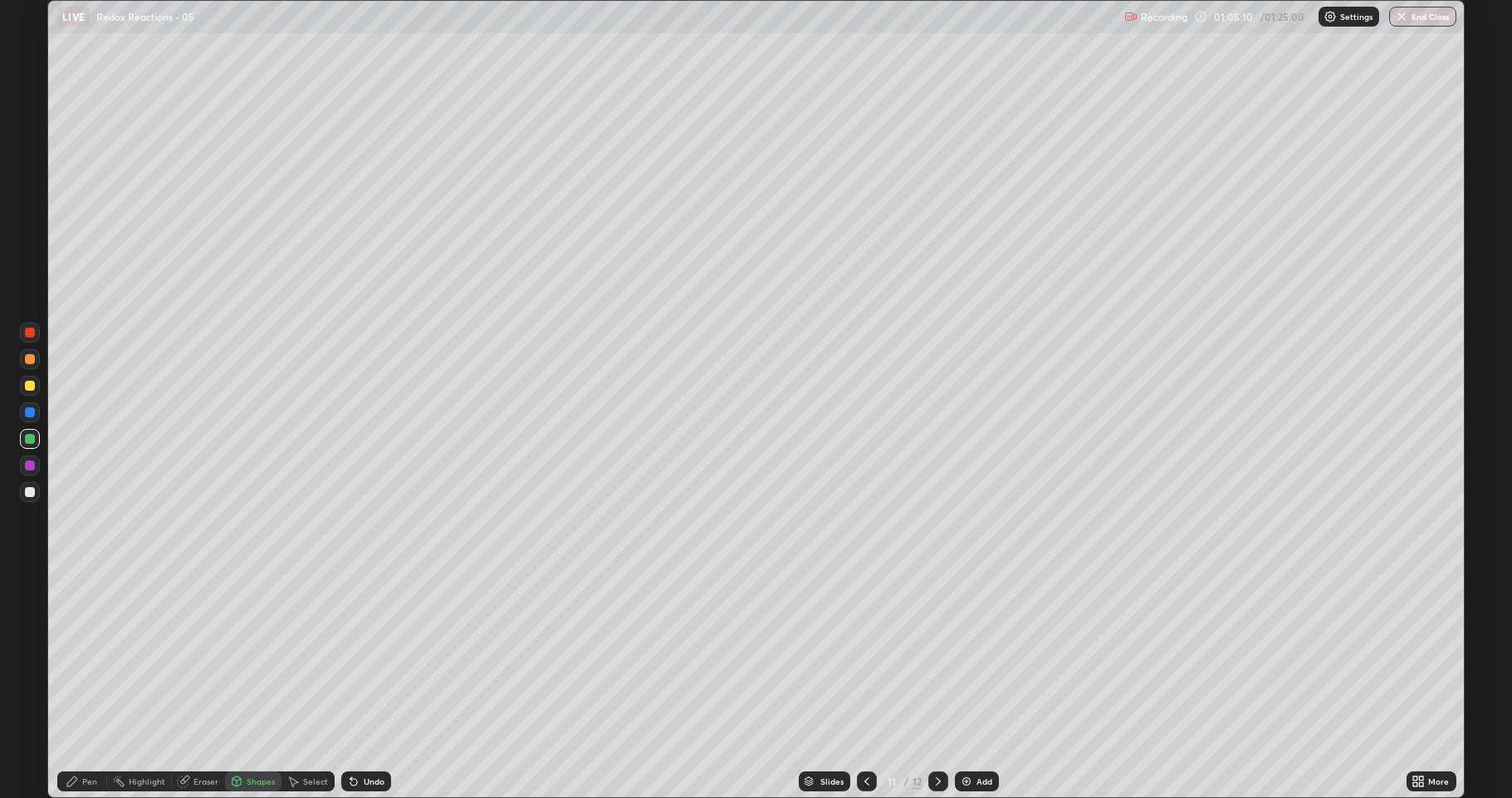
click at [62, 656] on div "Pen" at bounding box center [82, 780] width 50 height 20
click at [28, 441] on div at bounding box center [30, 439] width 10 height 10
click at [937, 656] on icon at bounding box center [939, 781] width 14 height 14
click at [23, 439] on div at bounding box center [29, 438] width 20 height 20
click at [1403, 656] on div "Slides 12 / 12 Add" at bounding box center [899, 780] width 1016 height 33
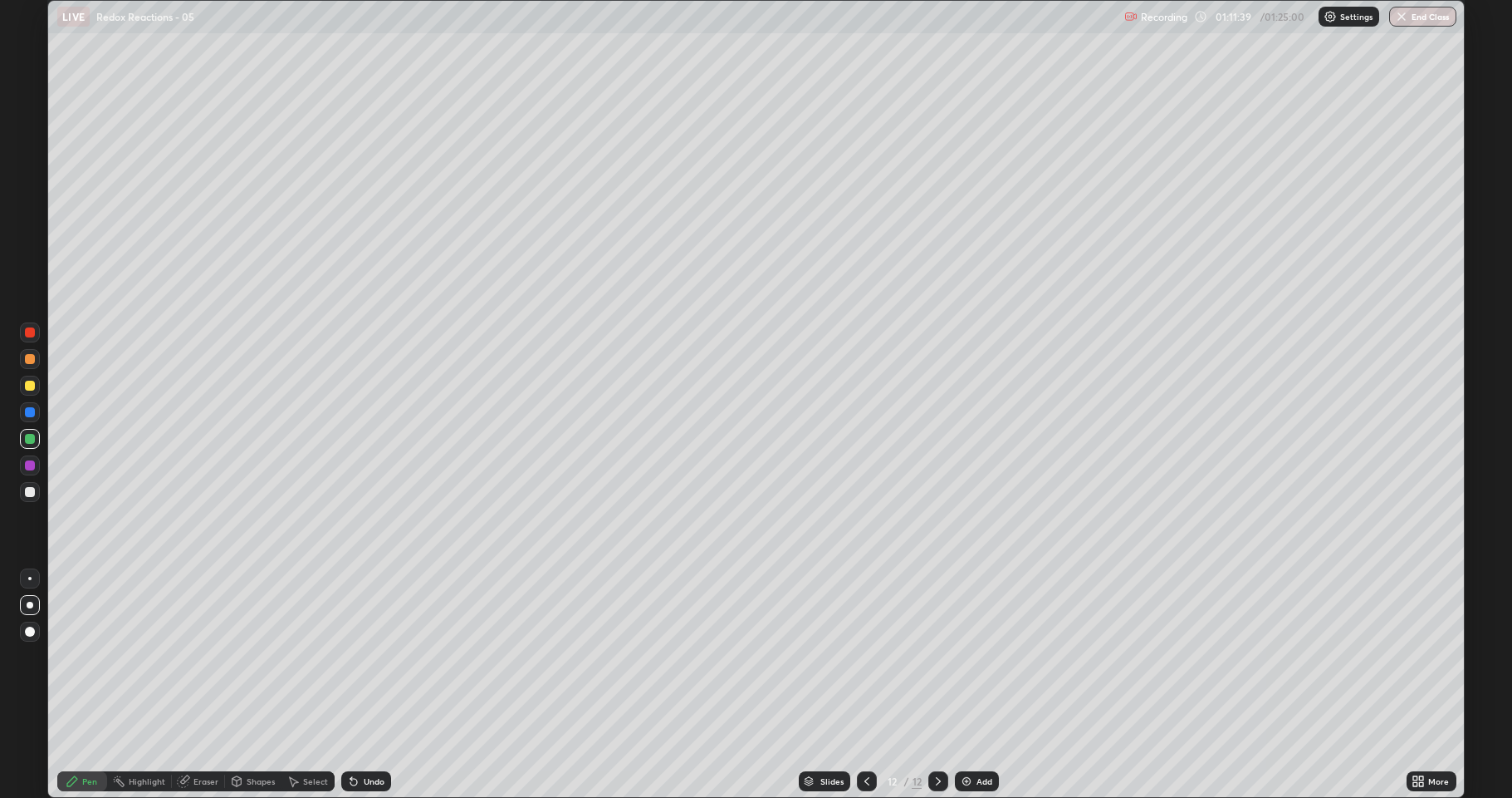
click at [1208, 656] on div "Slides 12 / 12 Add" at bounding box center [899, 780] width 1016 height 33
click at [1418, 656] on div "More" at bounding box center [1431, 780] width 50 height 20
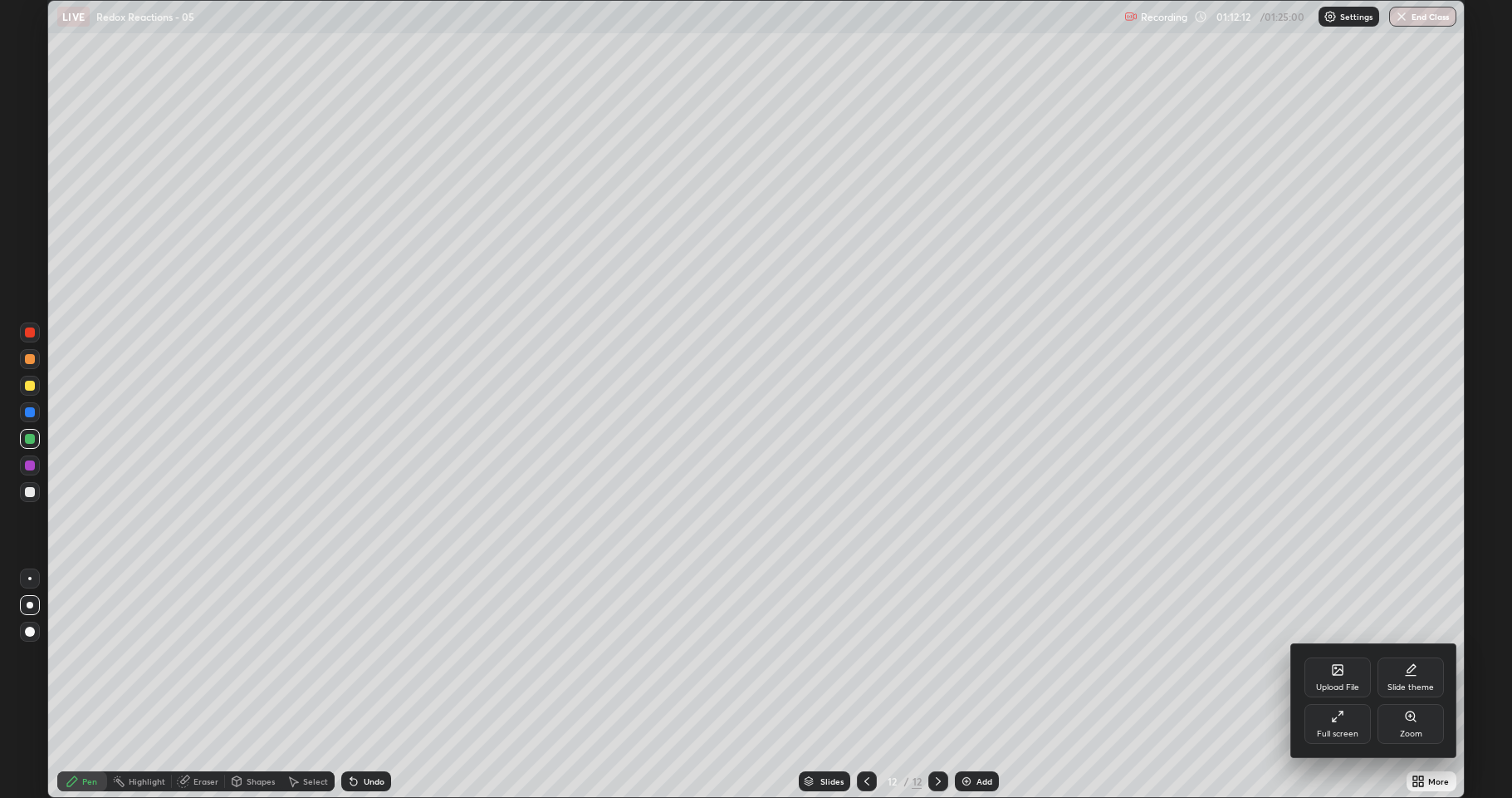
click at [1408, 656] on div at bounding box center [756, 399] width 1512 height 798
click at [1419, 656] on div "Upload File Slide theme Full screen Zoom" at bounding box center [756, 399] width 1512 height 798
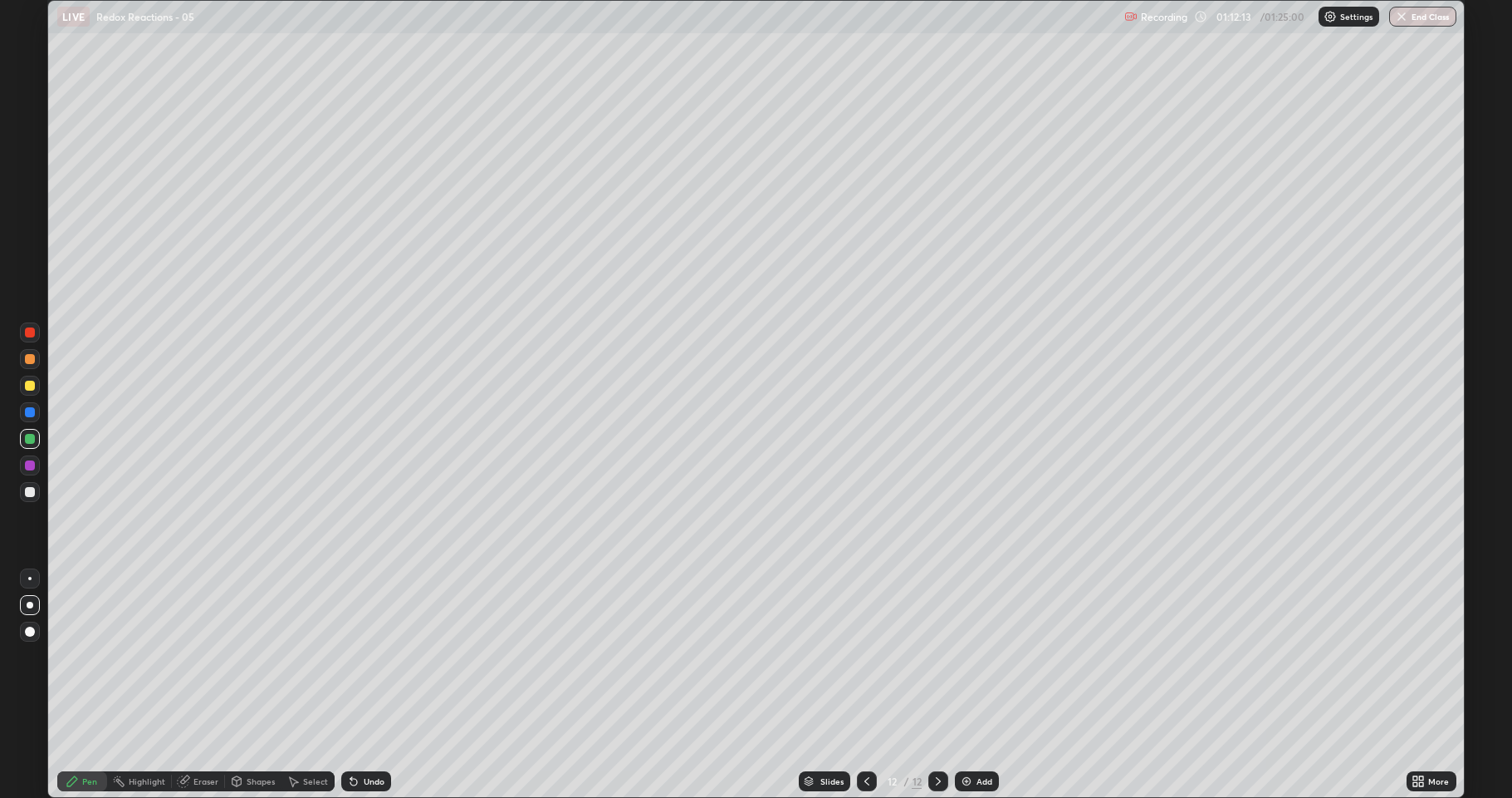
click at [1418, 656] on div "More" at bounding box center [1431, 780] width 50 height 20
click at [1419, 656] on div "More" at bounding box center [1431, 780] width 50 height 20
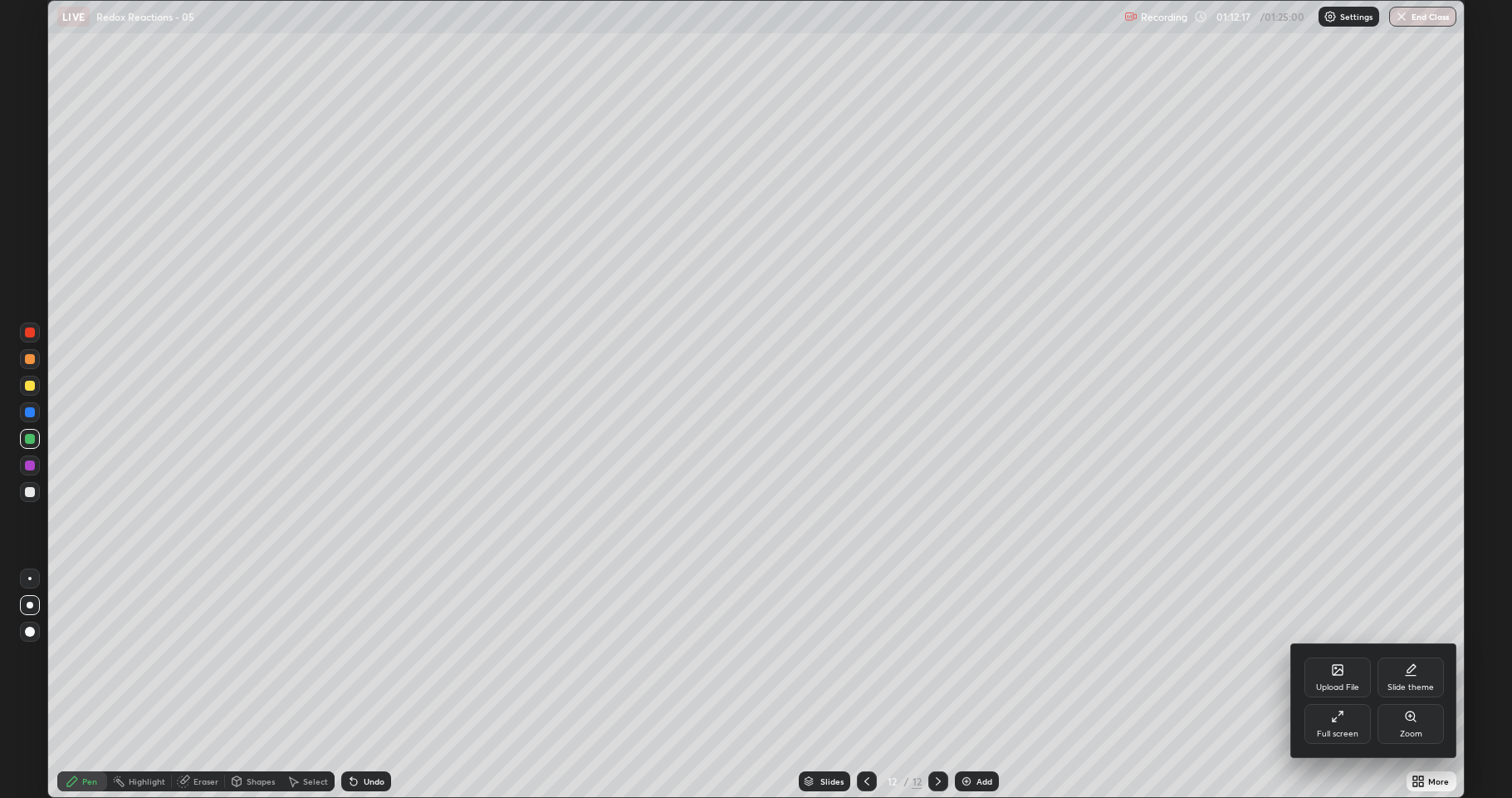
click at [1169, 641] on div at bounding box center [756, 399] width 1512 height 798
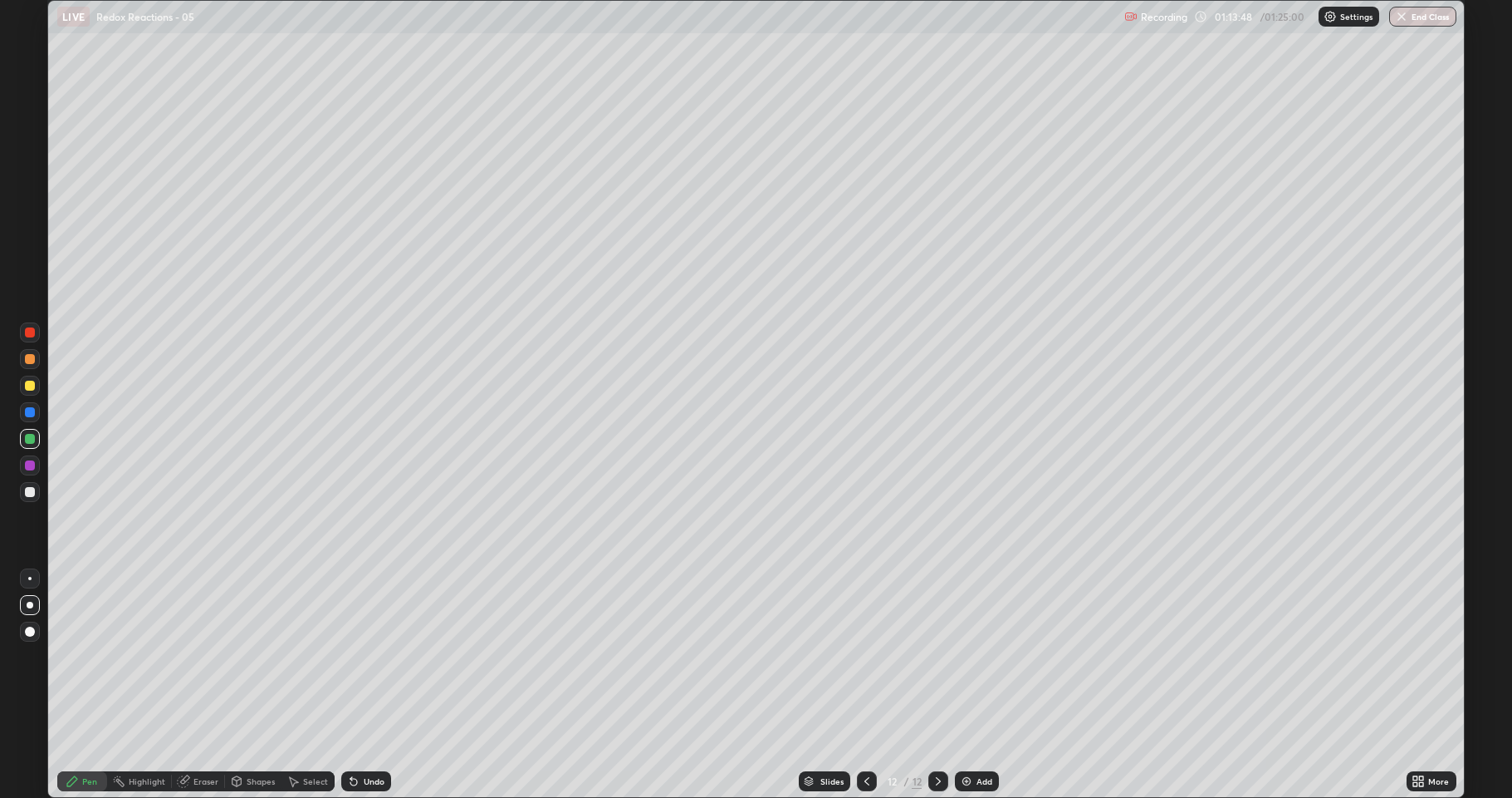
click at [1192, 656] on div "Slides 12 / 12 Add" at bounding box center [899, 780] width 1016 height 33
click at [1191, 656] on div "Slides 12 / 12 Add" at bounding box center [899, 780] width 1016 height 33
click at [1146, 656] on div "Slides 12 / 12 Add" at bounding box center [899, 780] width 1016 height 33
click at [965, 656] on img at bounding box center [967, 781] width 14 height 14
click at [188, 656] on icon at bounding box center [183, 781] width 11 height 11
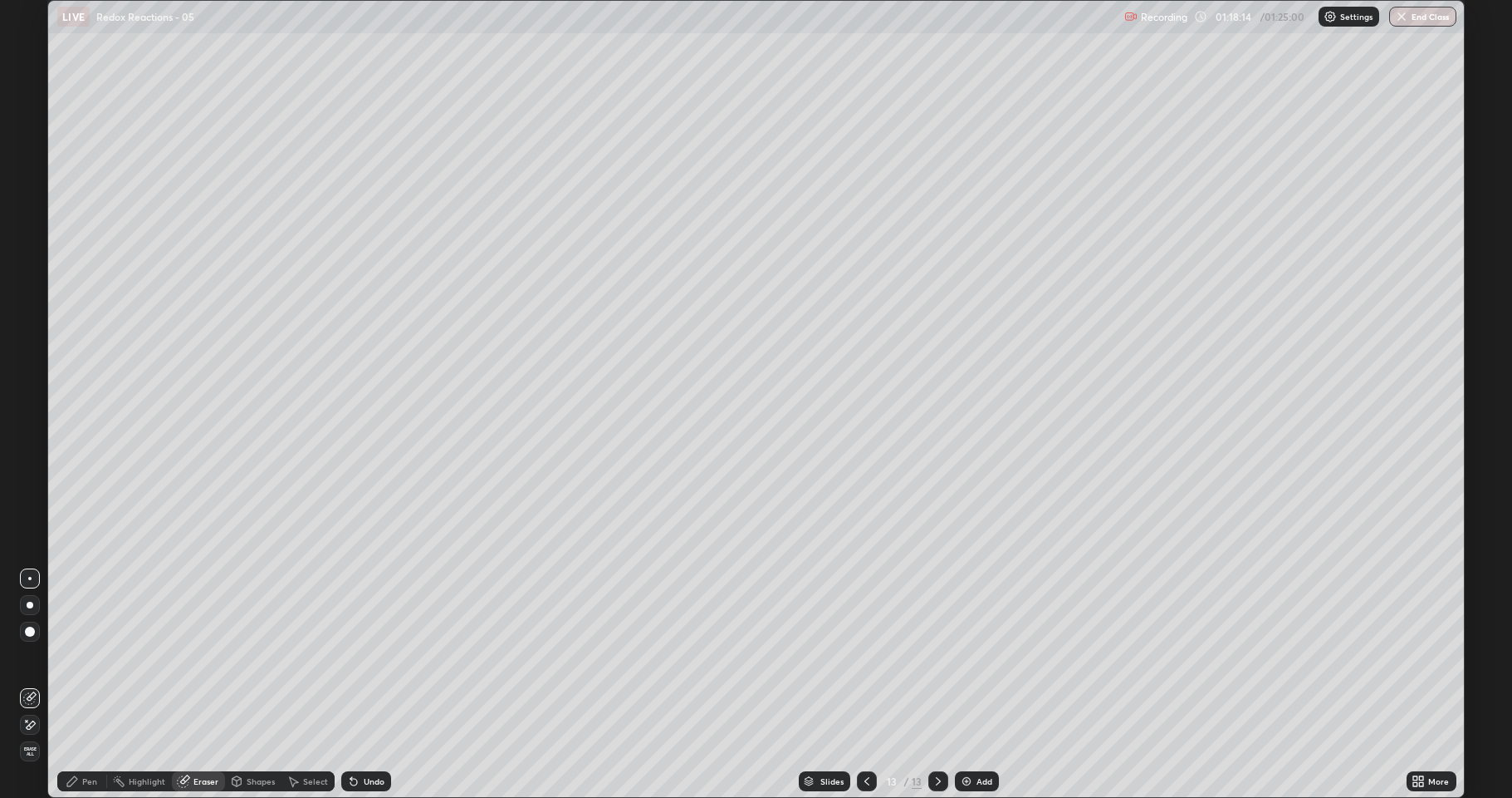
click at [77, 656] on icon at bounding box center [72, 781] width 10 height 10
click at [29, 493] on div at bounding box center [30, 492] width 10 height 10
click at [353, 656] on icon at bounding box center [354, 782] width 7 height 7
click at [27, 438] on div at bounding box center [30, 439] width 10 height 10
click at [30, 493] on div at bounding box center [30, 492] width 10 height 10
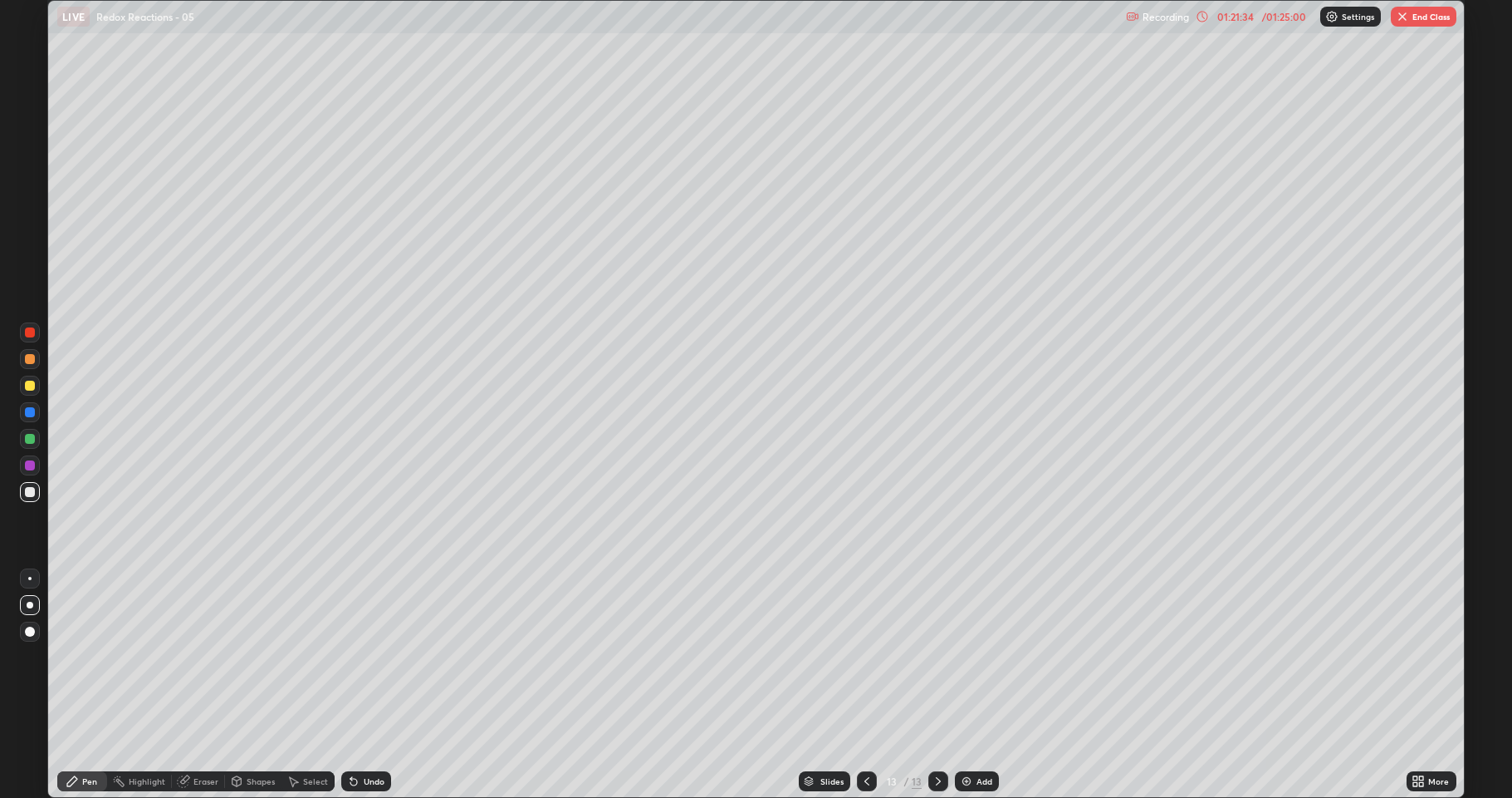
click at [1411, 23] on button "End Class" at bounding box center [1424, 16] width 65 height 20
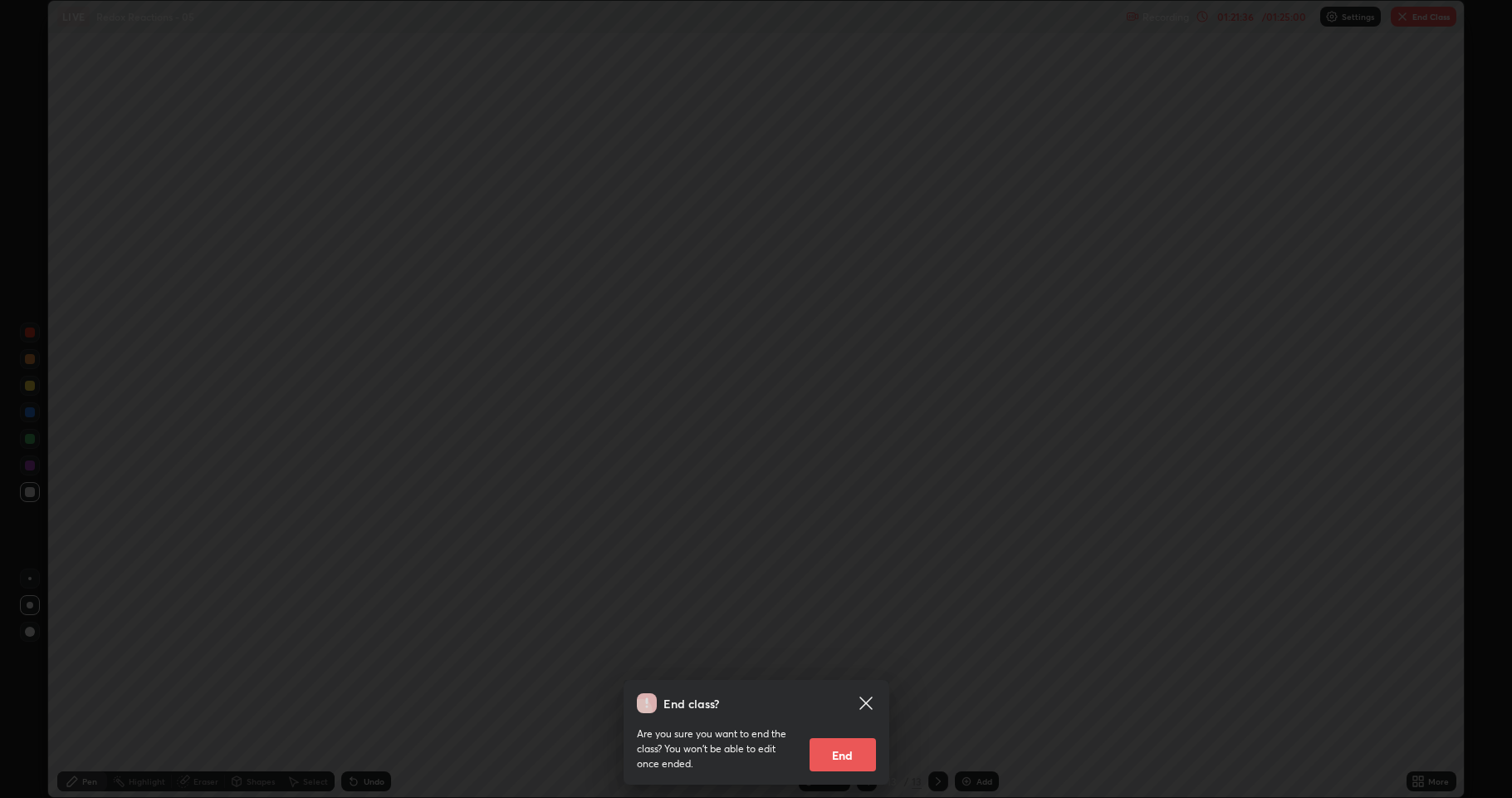
click at [853, 656] on button "End" at bounding box center [843, 754] width 66 height 33
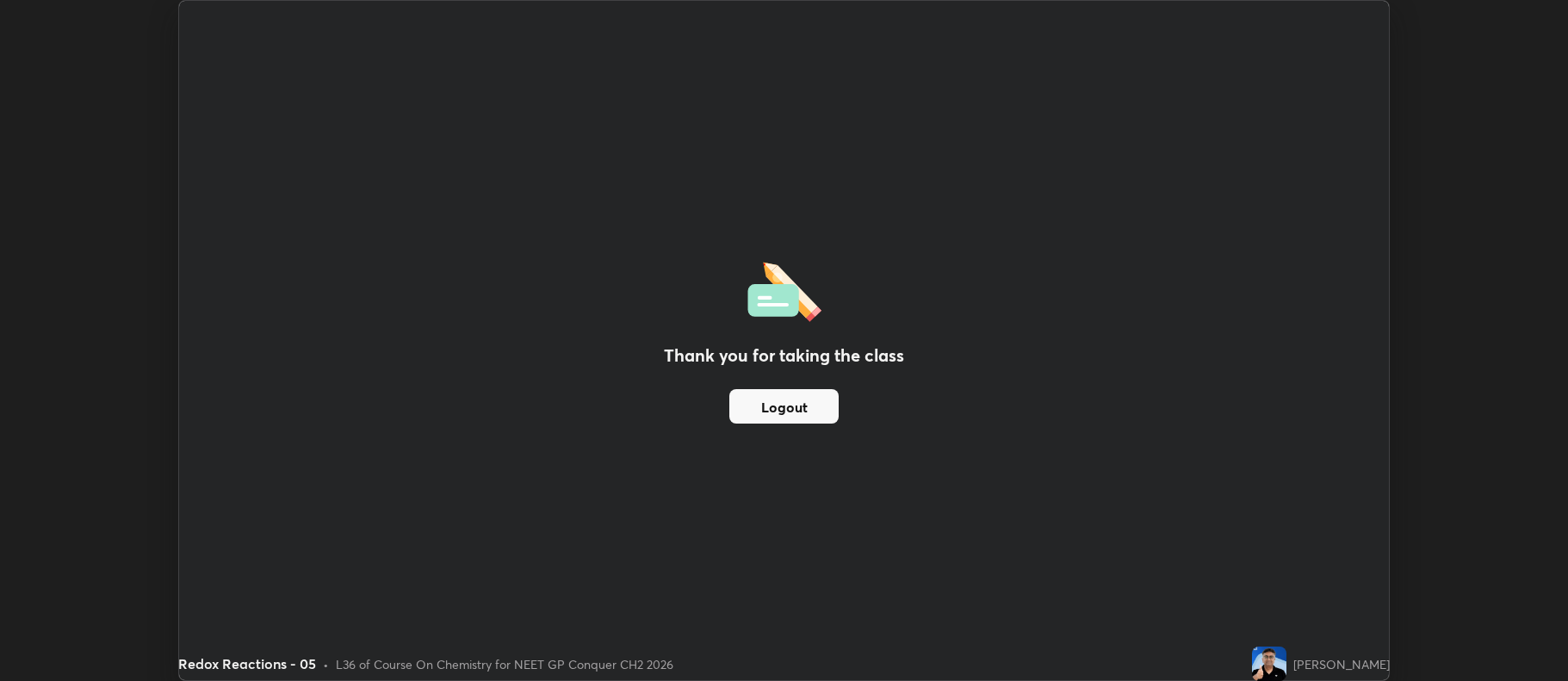
scroll to position [85445, 84550]
